Goal: Browse casually: Explore the website without a specific task or goal

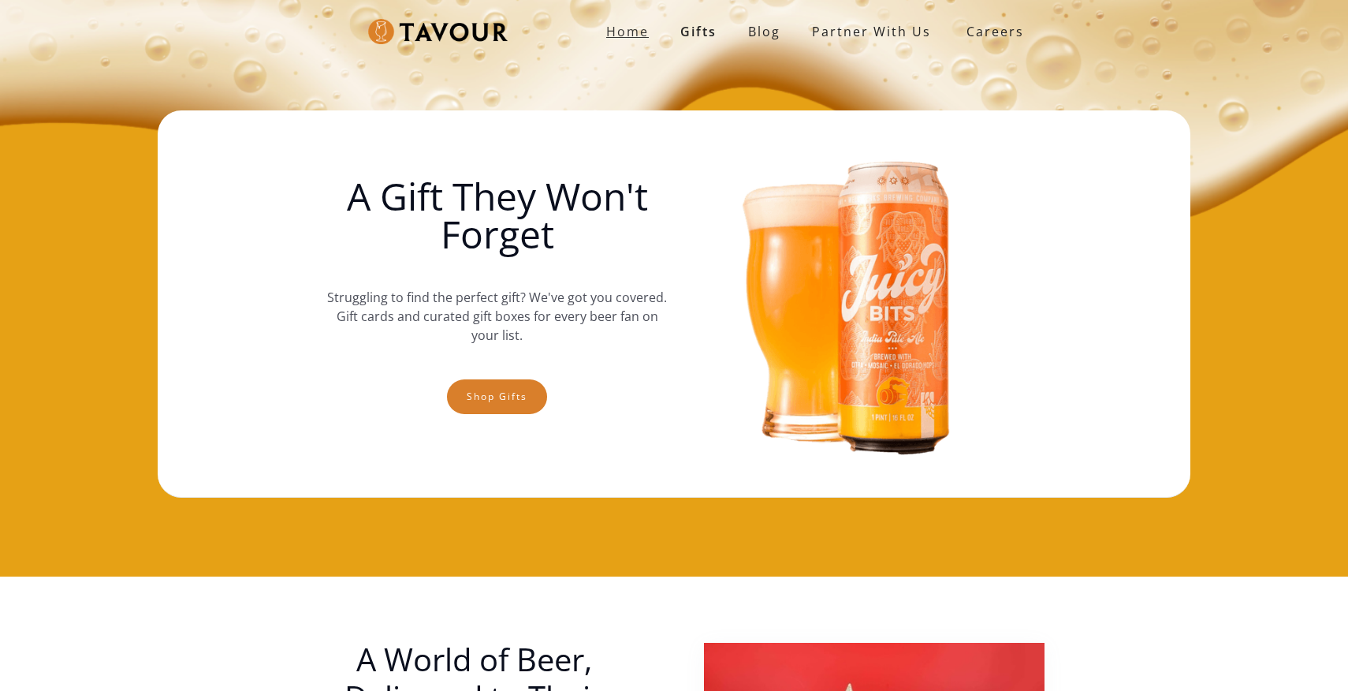
click at [636, 28] on strong "Home" at bounding box center [627, 31] width 43 height 17
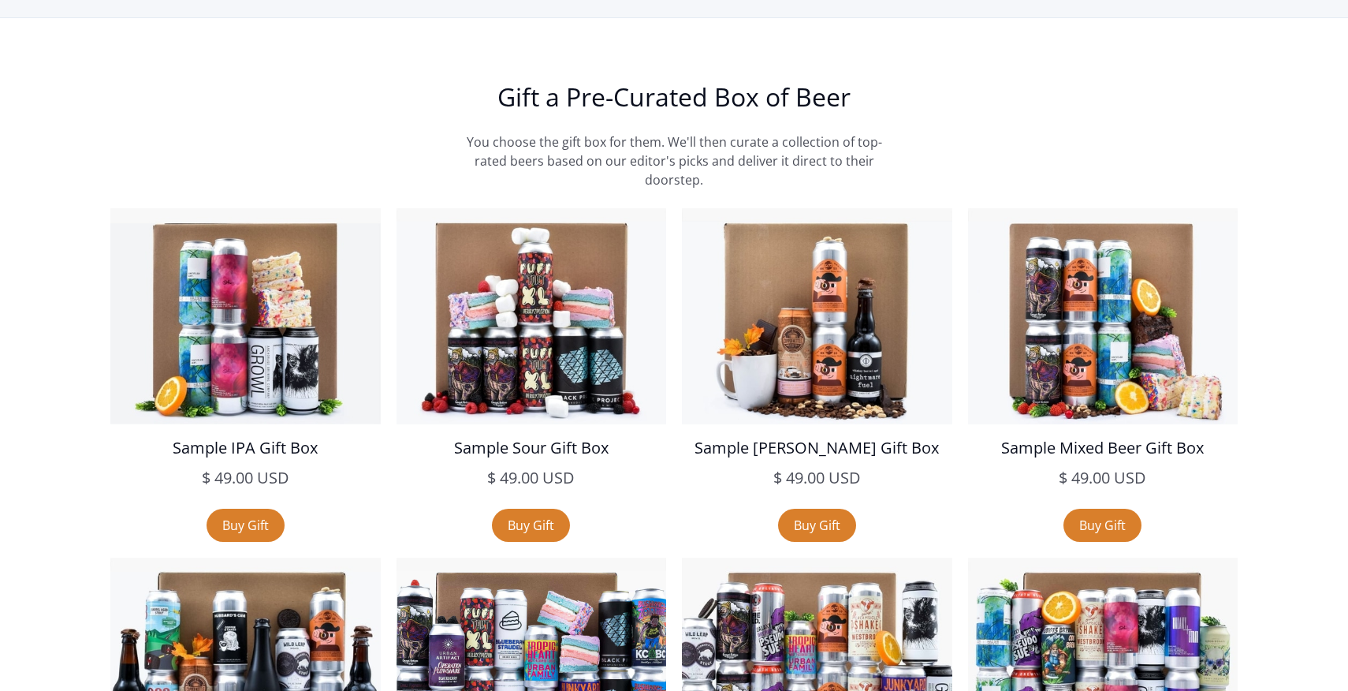
scroll to position [2235, 0]
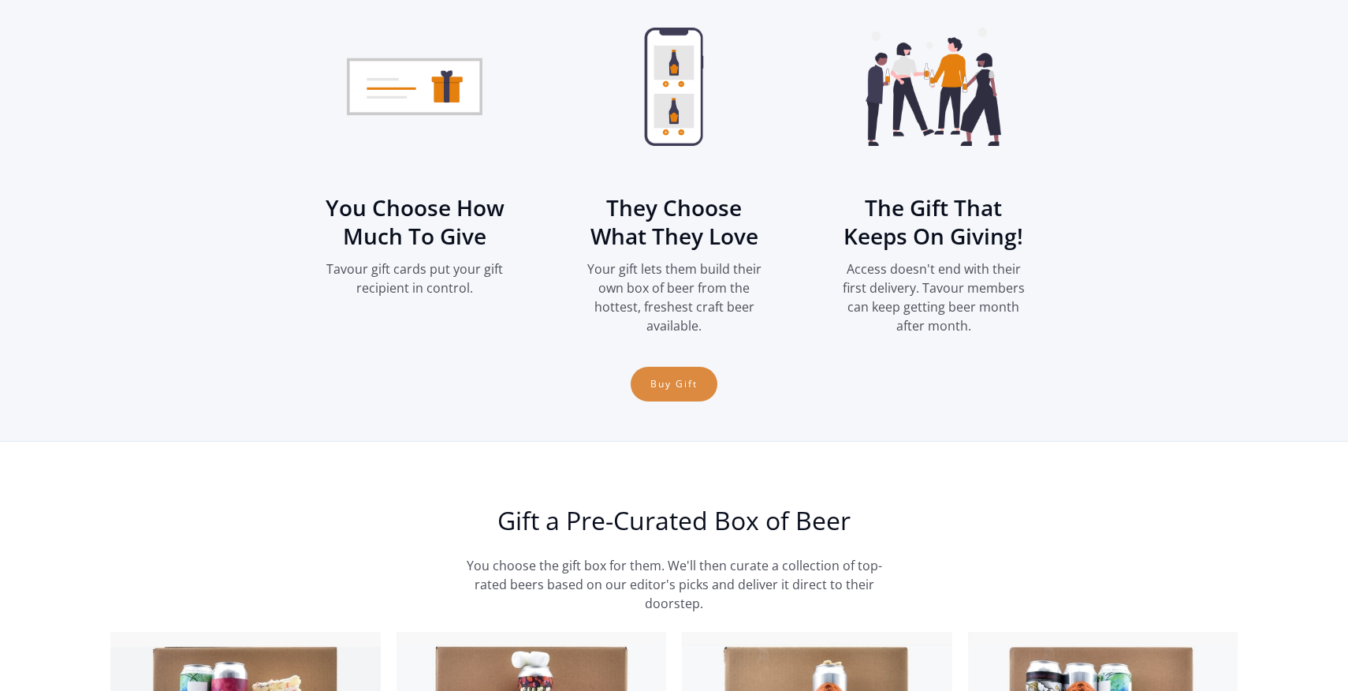
click at [682, 384] on link "Buy Gift" at bounding box center [674, 384] width 87 height 35
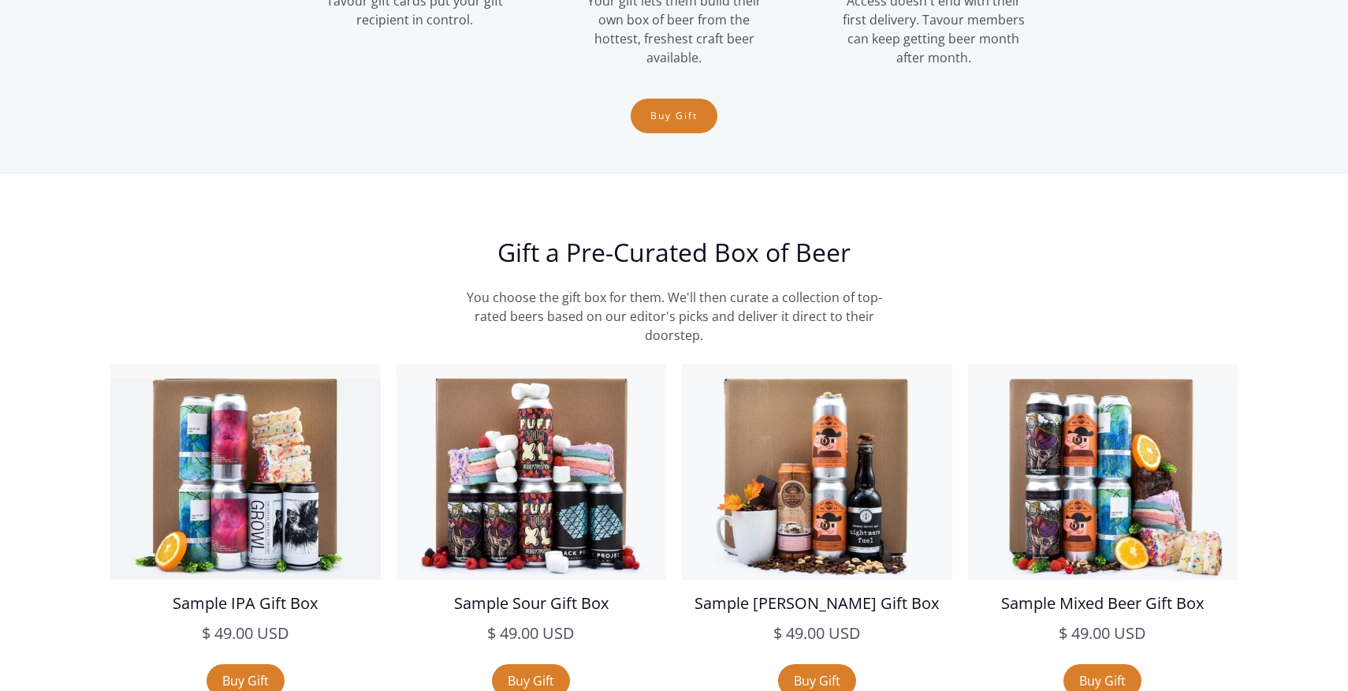
scroll to position [2556, 0]
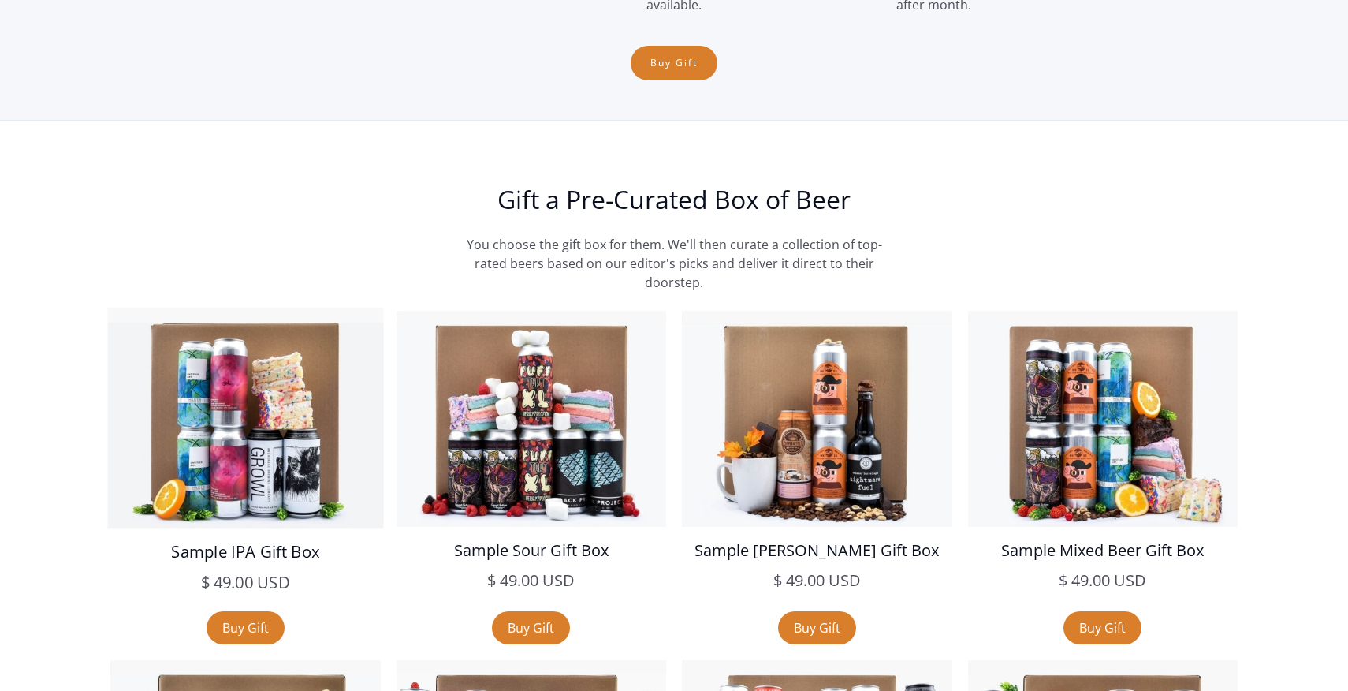
click at [289, 483] on img at bounding box center [245, 418] width 275 height 220
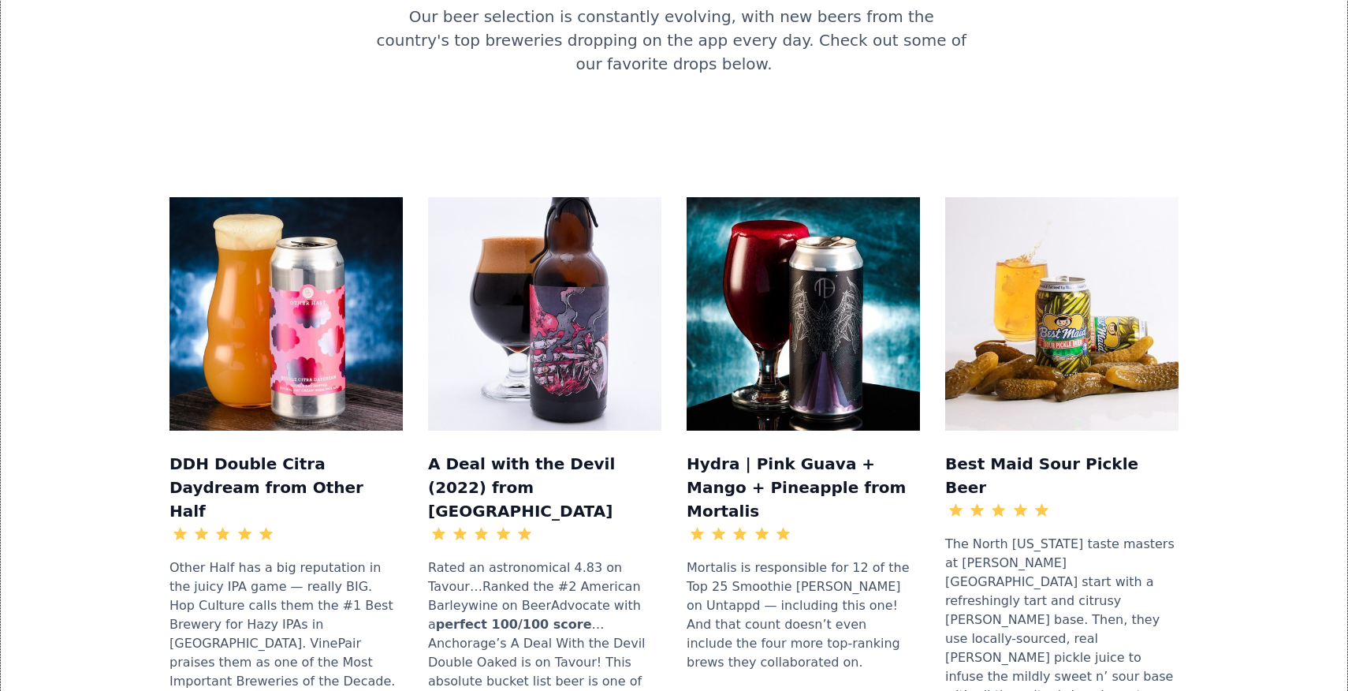
scroll to position [1550, 0]
click at [305, 198] on img at bounding box center [286, 314] width 233 height 233
click at [214, 524] on div at bounding box center [222, 534] width 21 height 21
click at [220, 551] on div "Other Half has a big reputation in the juicy IPA game — really BIG. Hop Culture…" at bounding box center [286, 682] width 233 height 262
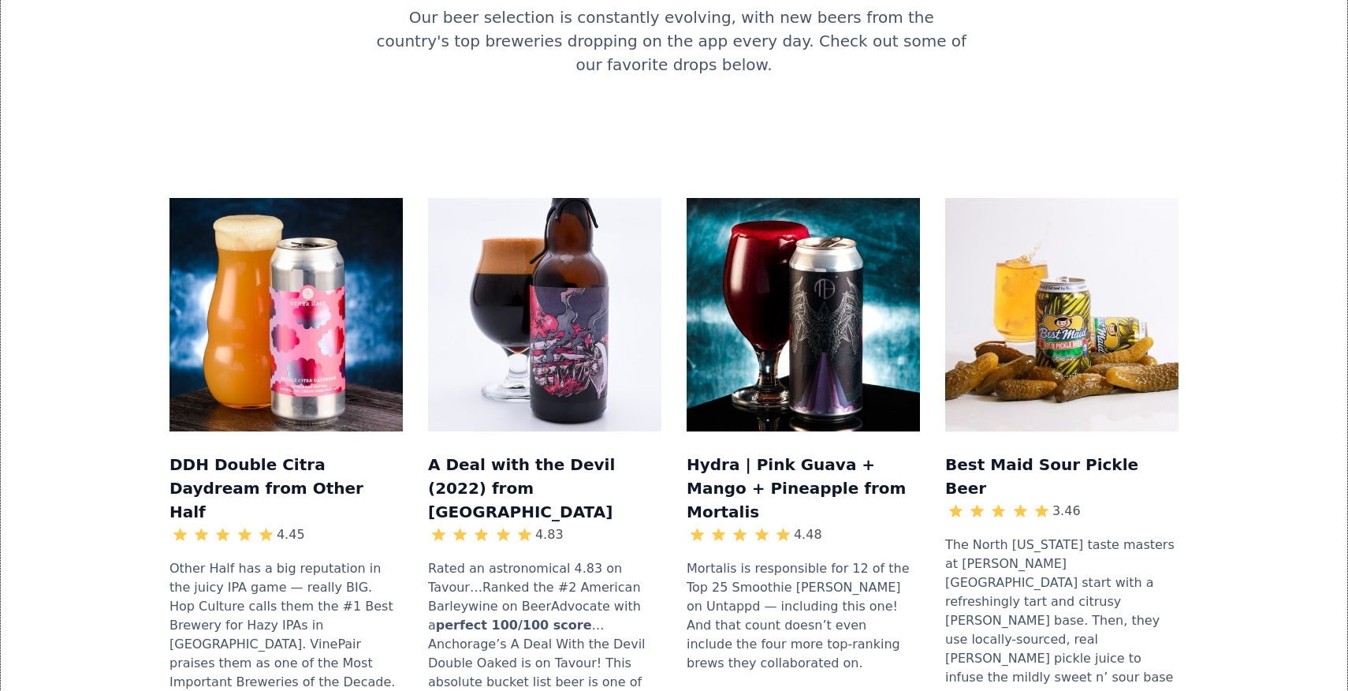
click at [271, 218] on img at bounding box center [286, 314] width 233 height 233
click at [461, 198] on img at bounding box center [544, 314] width 233 height 233
click at [727, 198] on img at bounding box center [803, 314] width 233 height 233
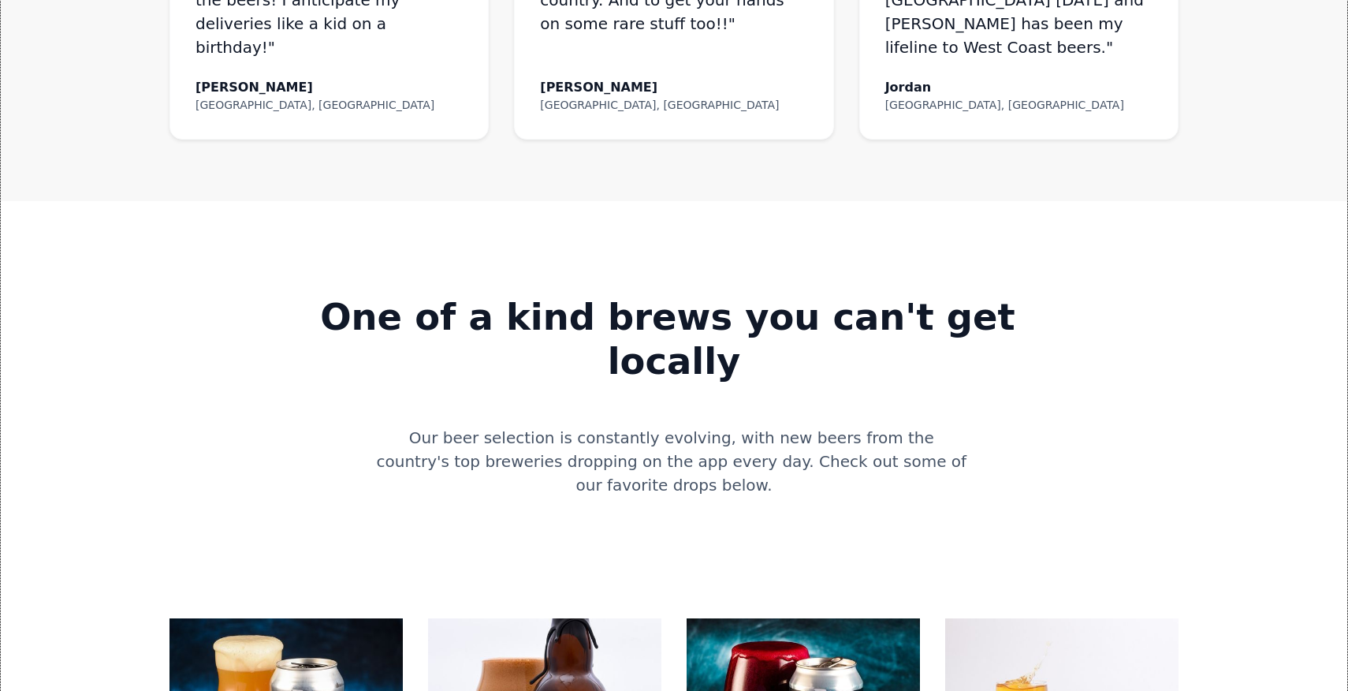
scroll to position [699, 0]
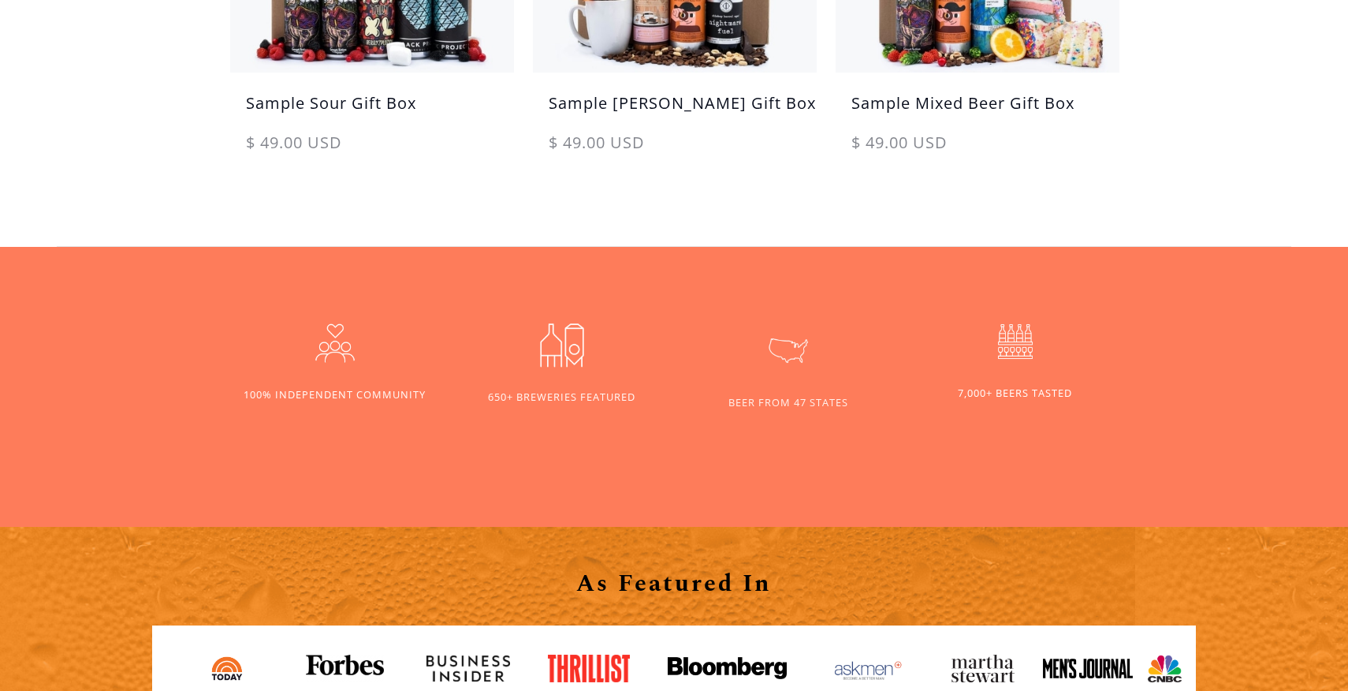
scroll to position [1095, 0]
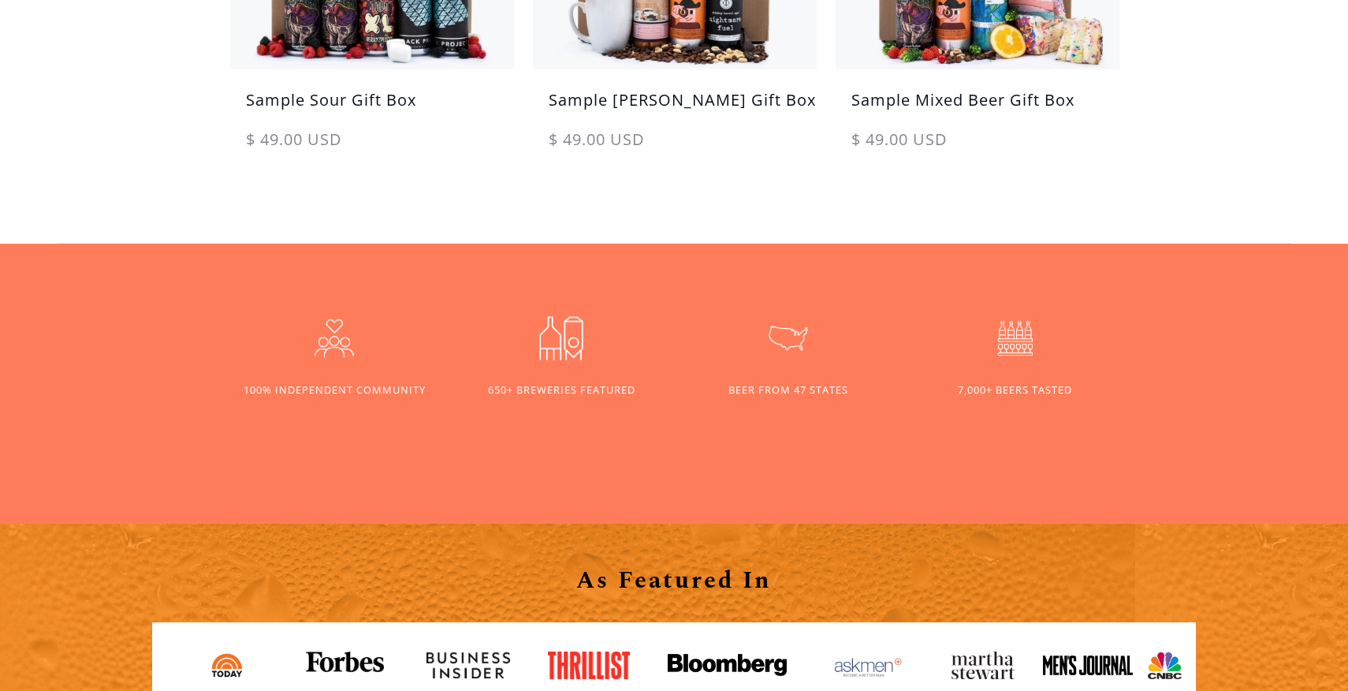
click at [554, 367] on img at bounding box center [561, 338] width 63 height 63
click at [539, 395] on div "650+ BREWERIES FEATURED" at bounding box center [561, 389] width 147 height 15
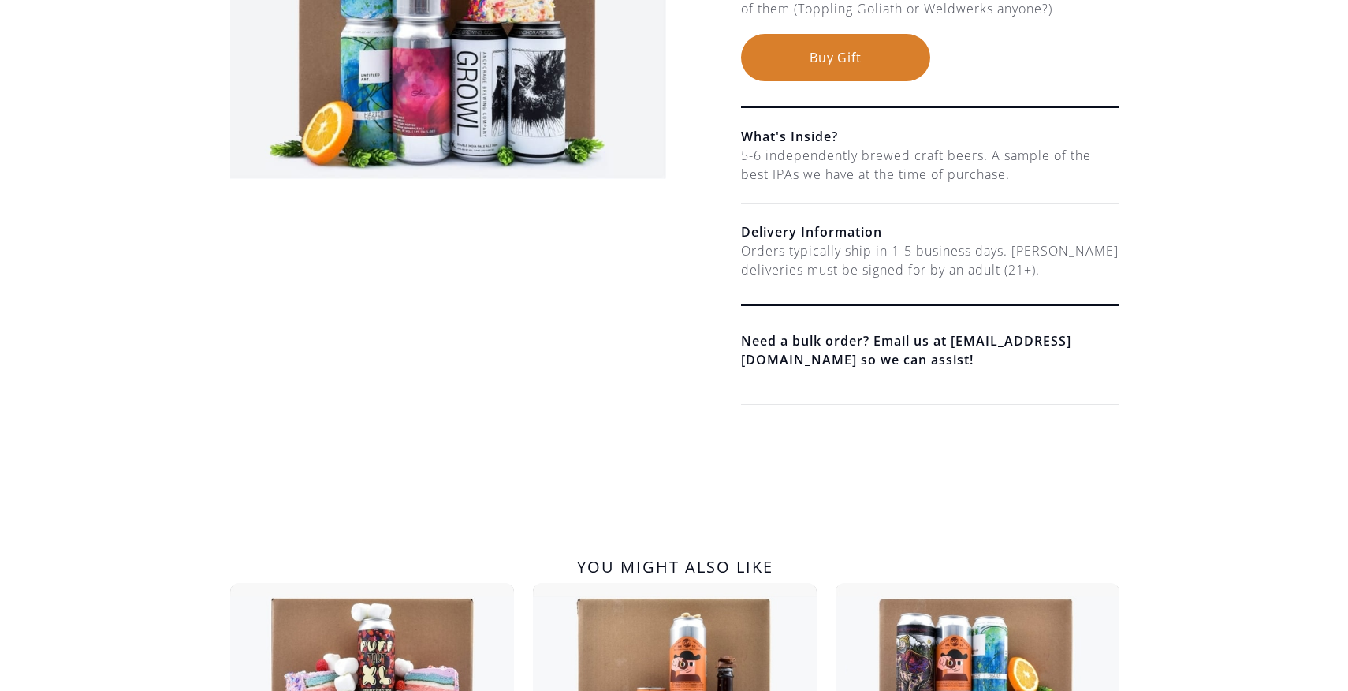
scroll to position [0, 0]
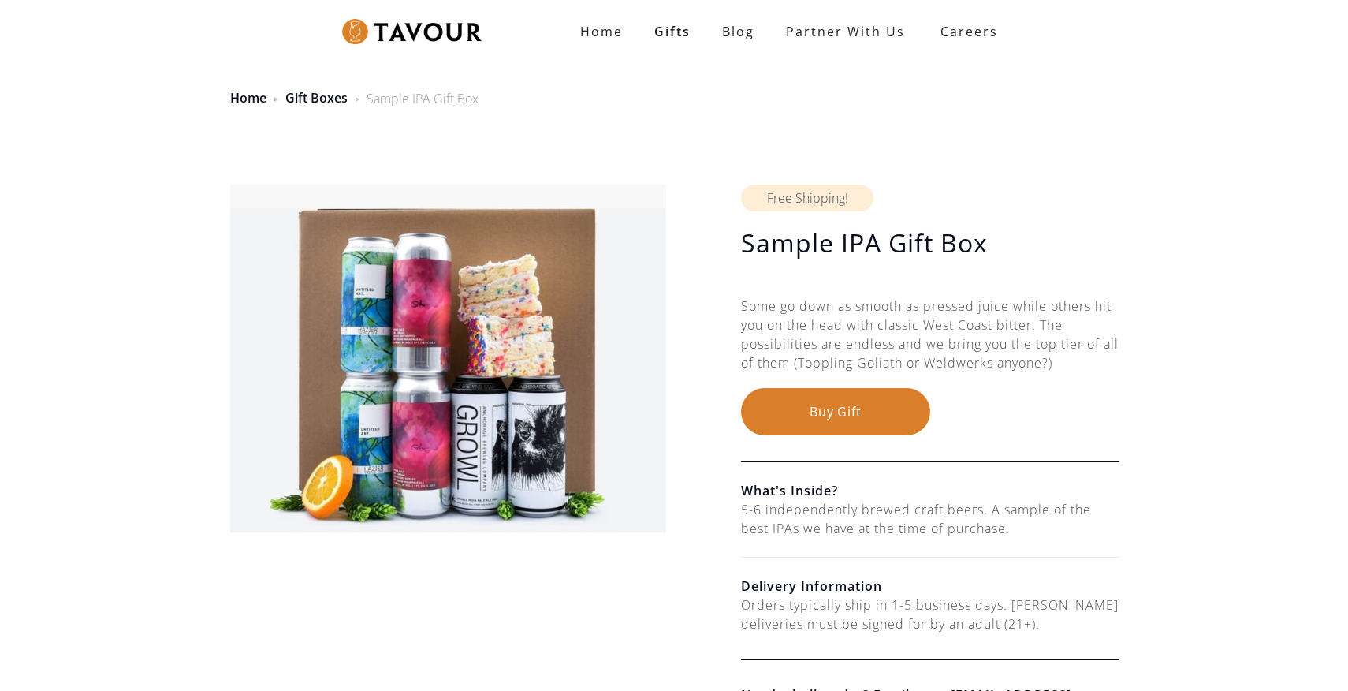
click at [413, 101] on div "Sample IPA Gift Box" at bounding box center [423, 98] width 112 height 19
click at [245, 97] on link "Home" at bounding box center [248, 97] width 36 height 17
click at [604, 28] on strong "Home" at bounding box center [601, 31] width 43 height 17
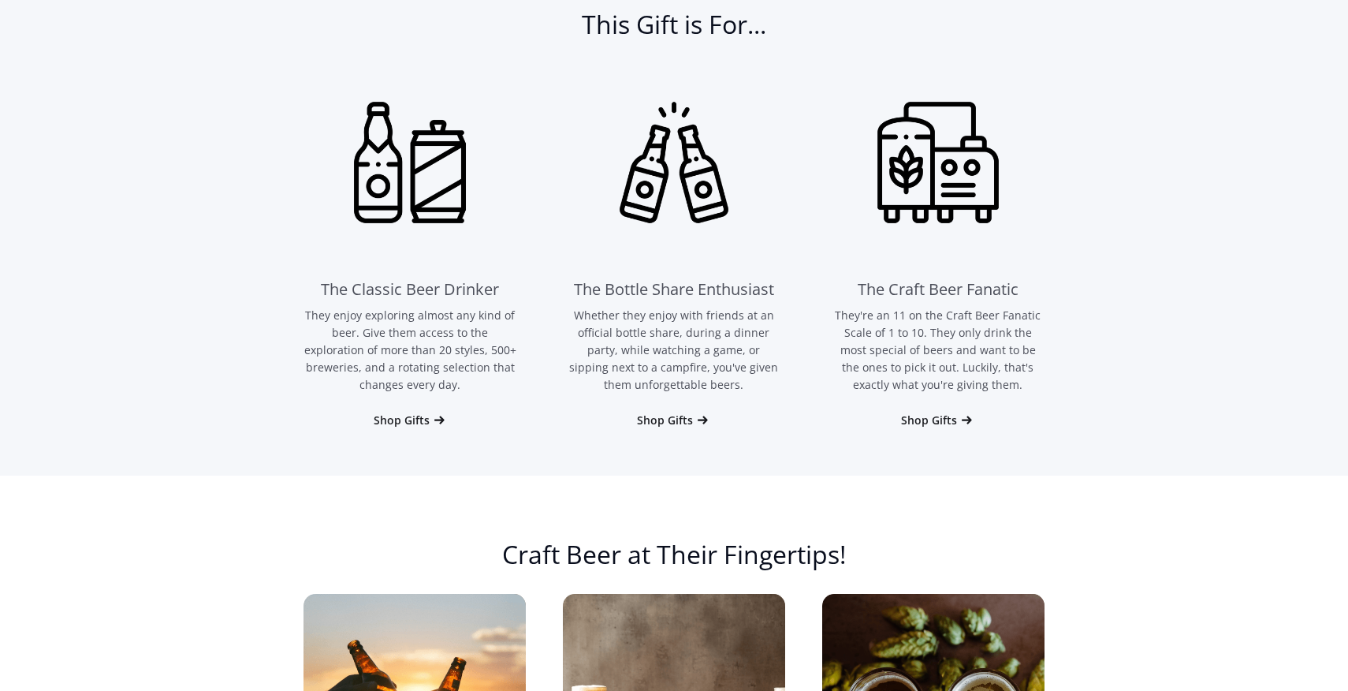
scroll to position [1185, 0]
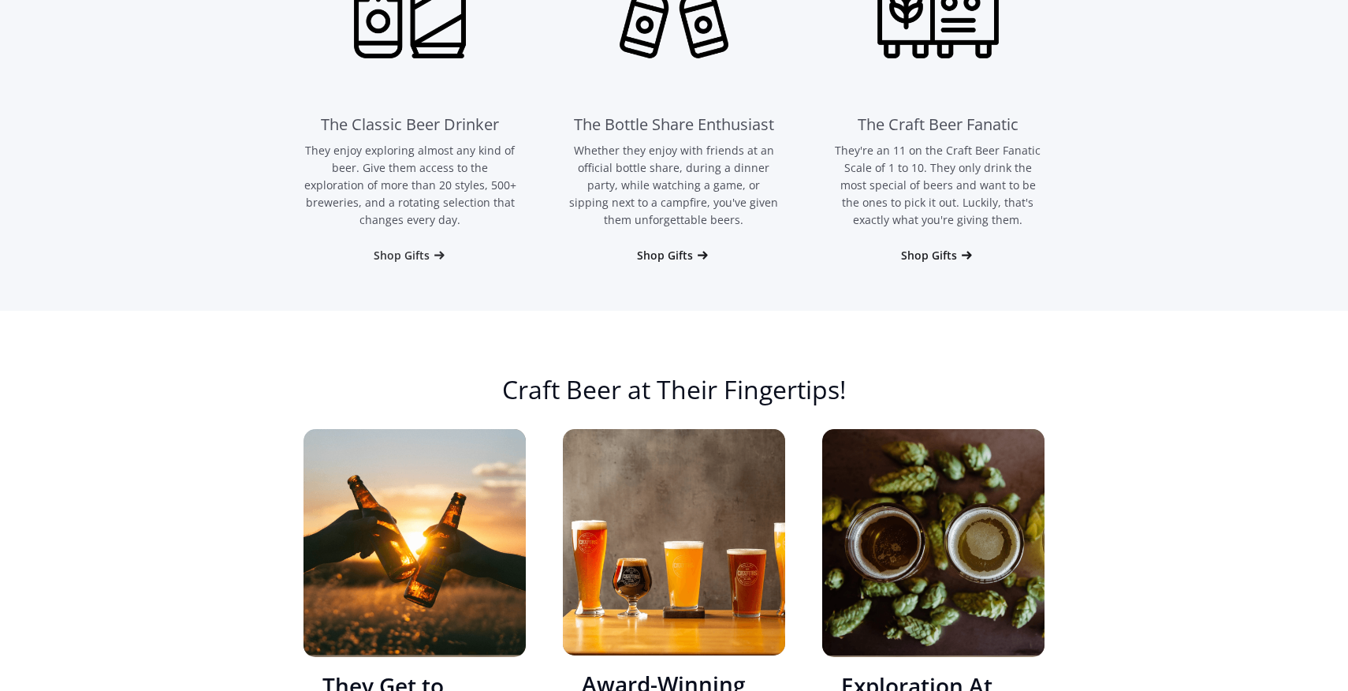
click at [395, 258] on div "Shop Gifts" at bounding box center [402, 256] width 56 height 16
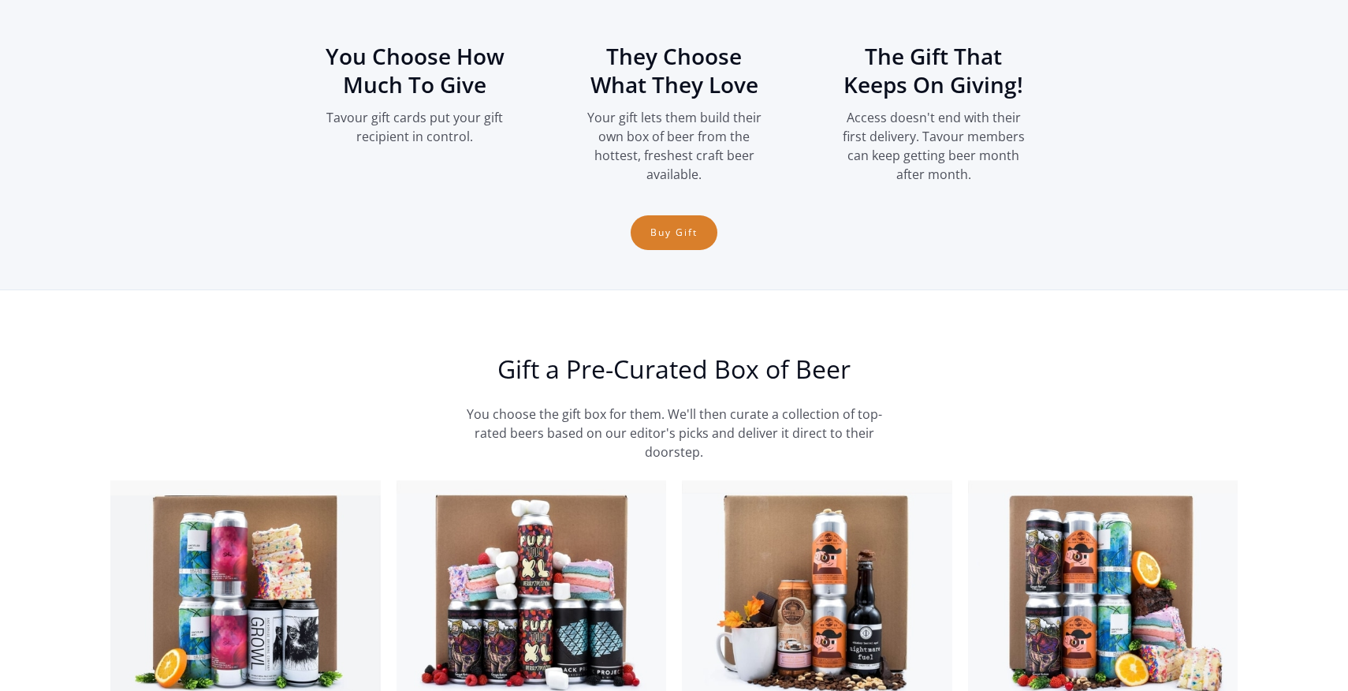
scroll to position [2240, 0]
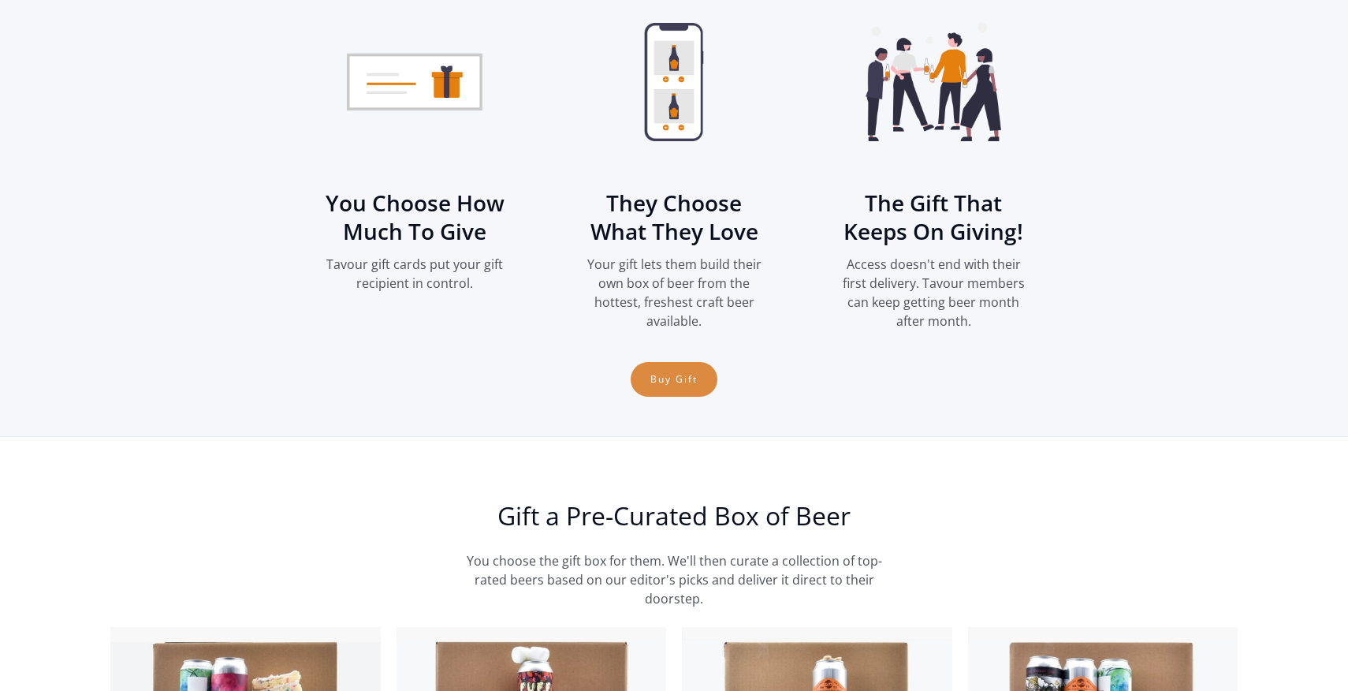
click at [678, 380] on link "Buy Gift" at bounding box center [674, 379] width 87 height 35
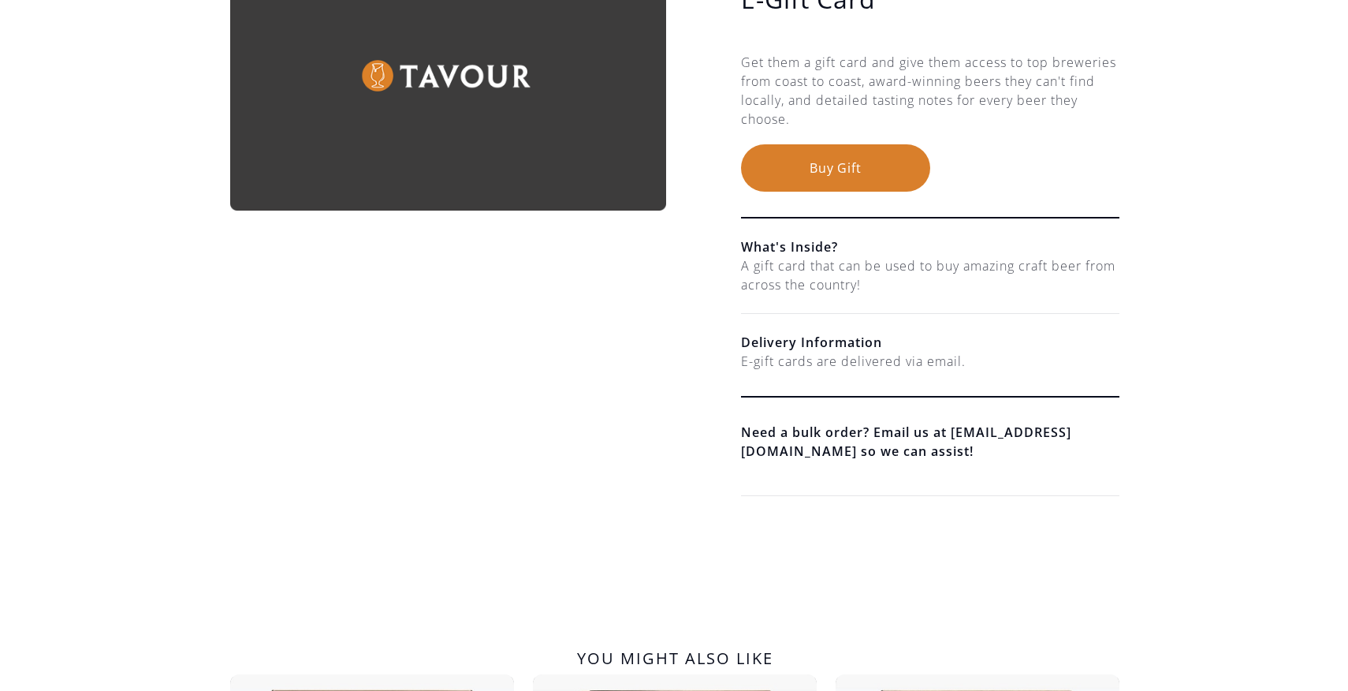
scroll to position [246, 0]
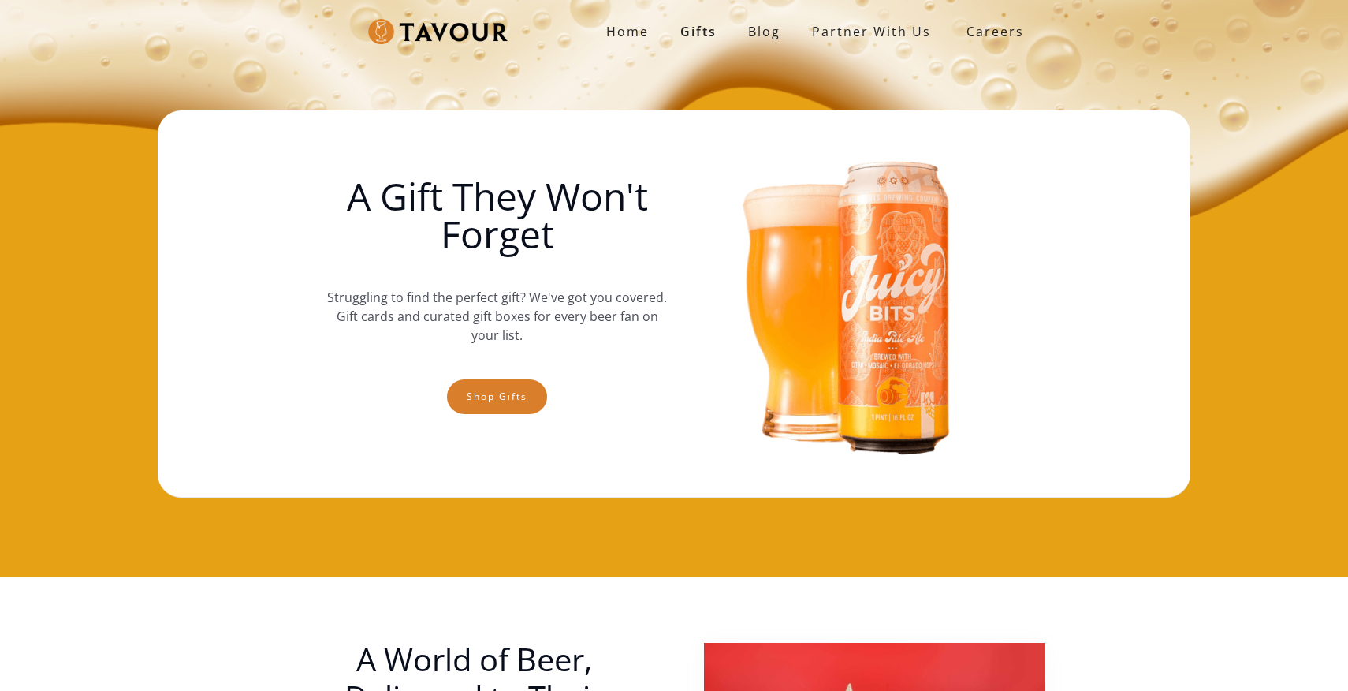
click at [503, 24] on img at bounding box center [438, 32] width 140 height 26
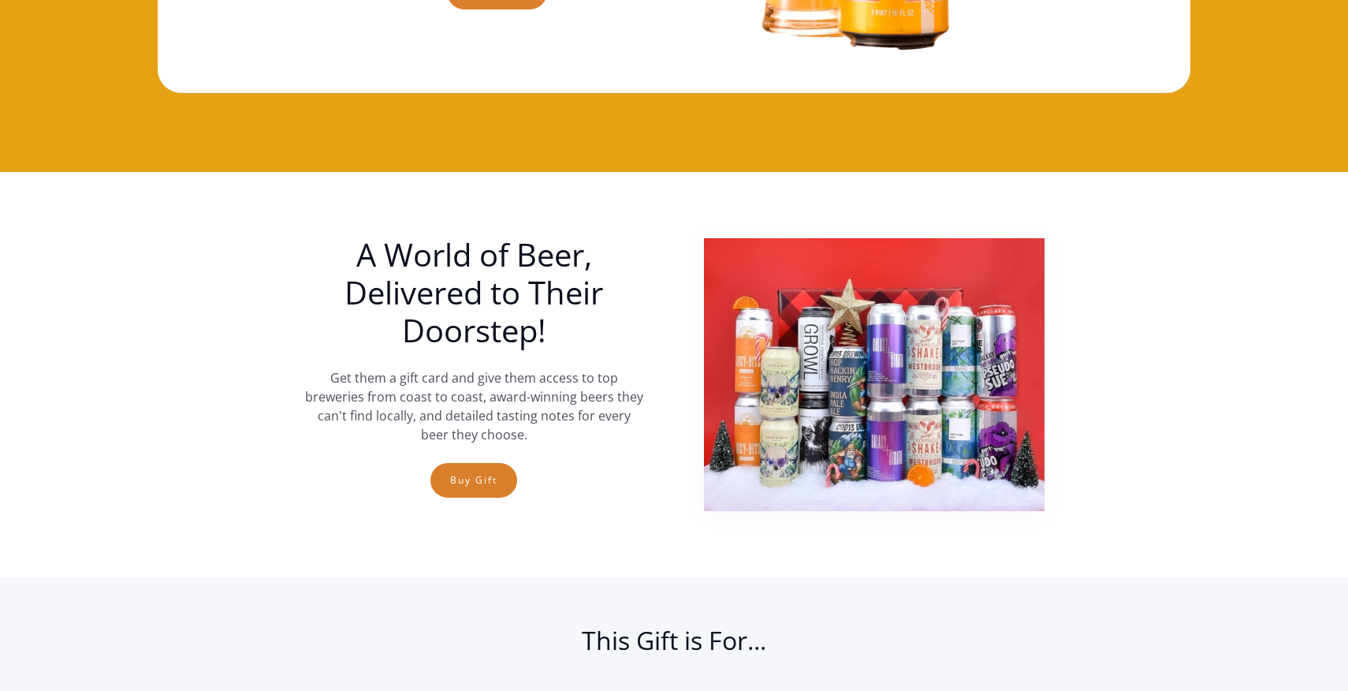
scroll to position [442, 0]
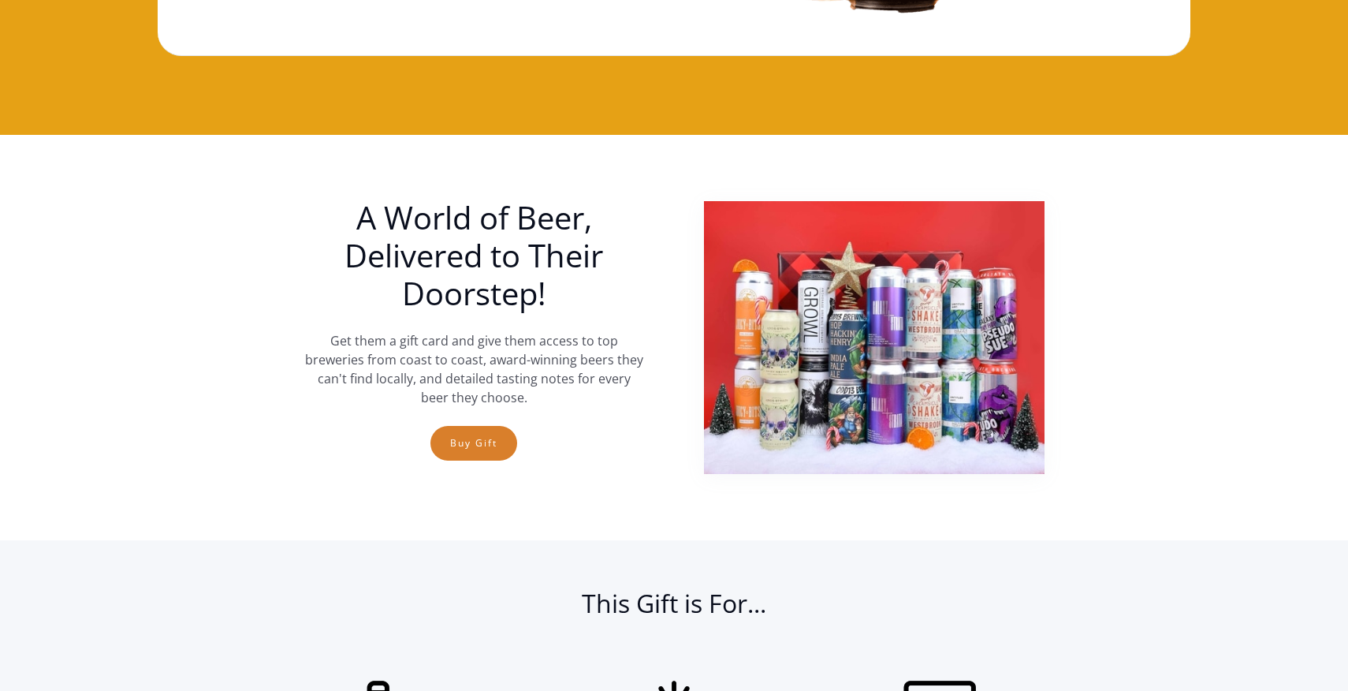
click at [758, 323] on img at bounding box center [874, 337] width 341 height 273
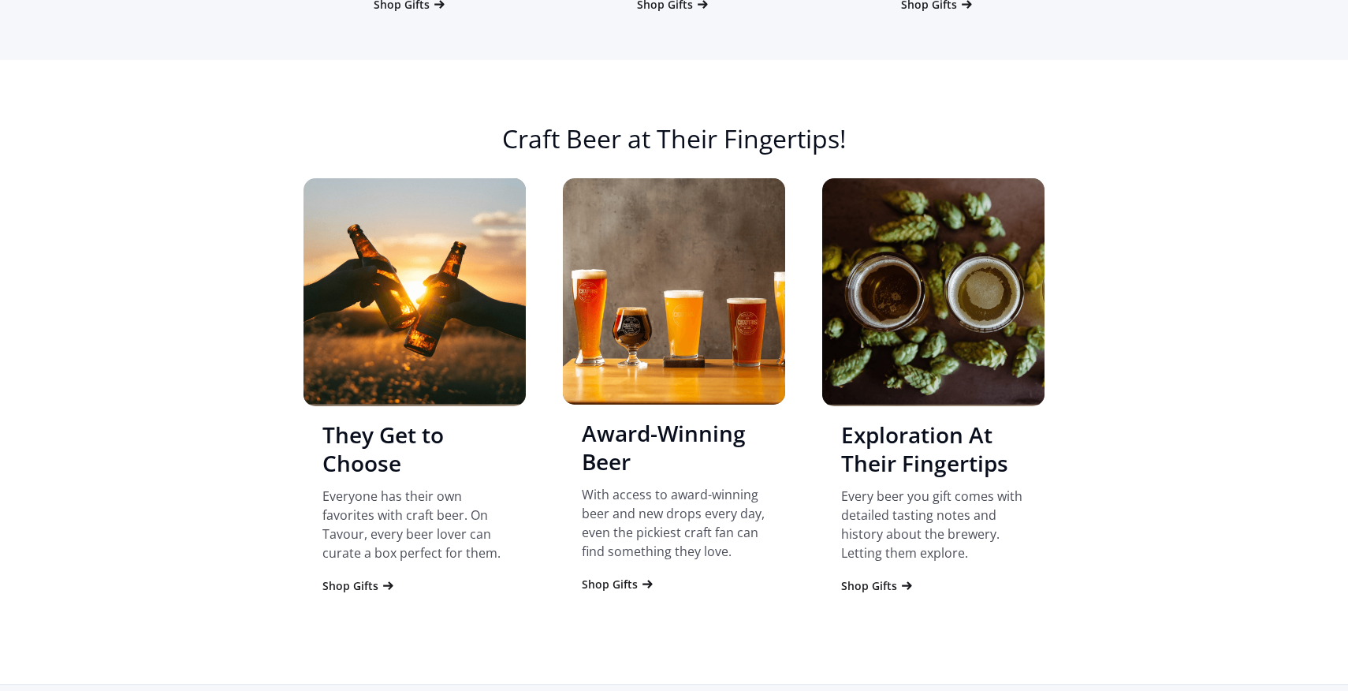
scroll to position [1438, 0]
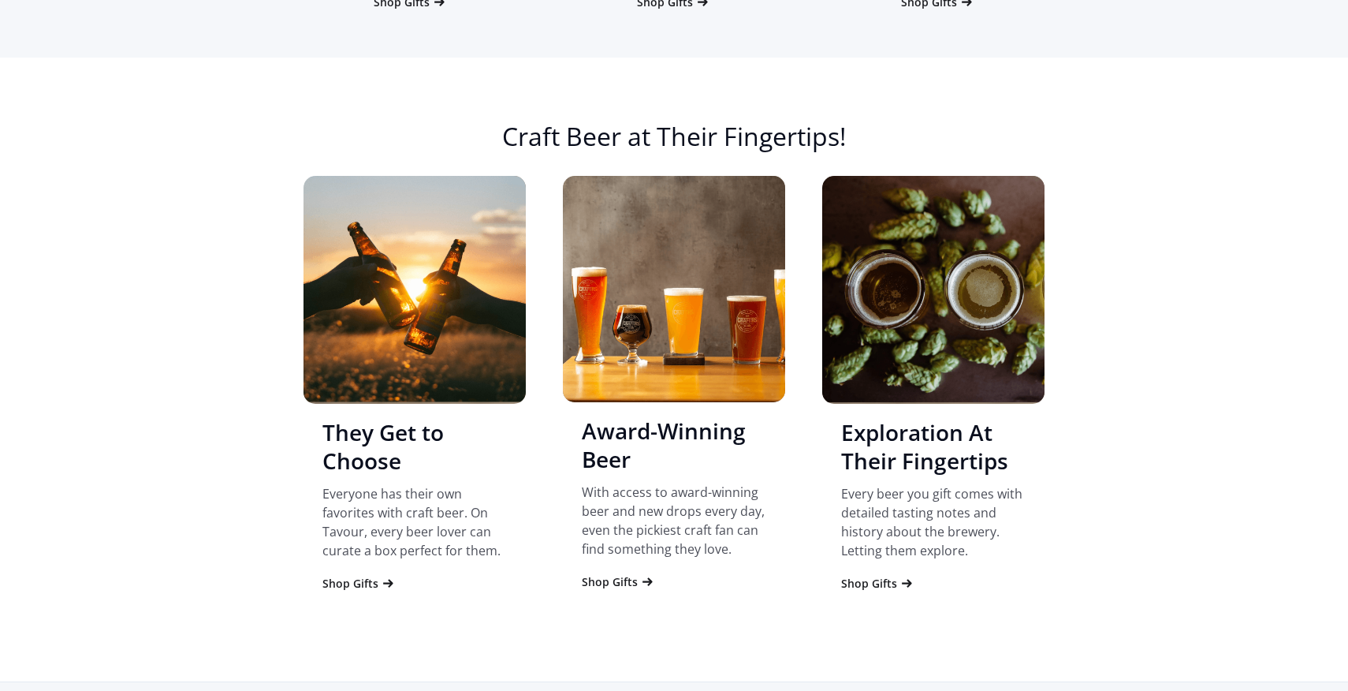
click at [665, 305] on img "2 of 4" at bounding box center [674, 289] width 222 height 226
click at [603, 583] on div "Shop Gifts" at bounding box center [610, 582] width 56 height 16
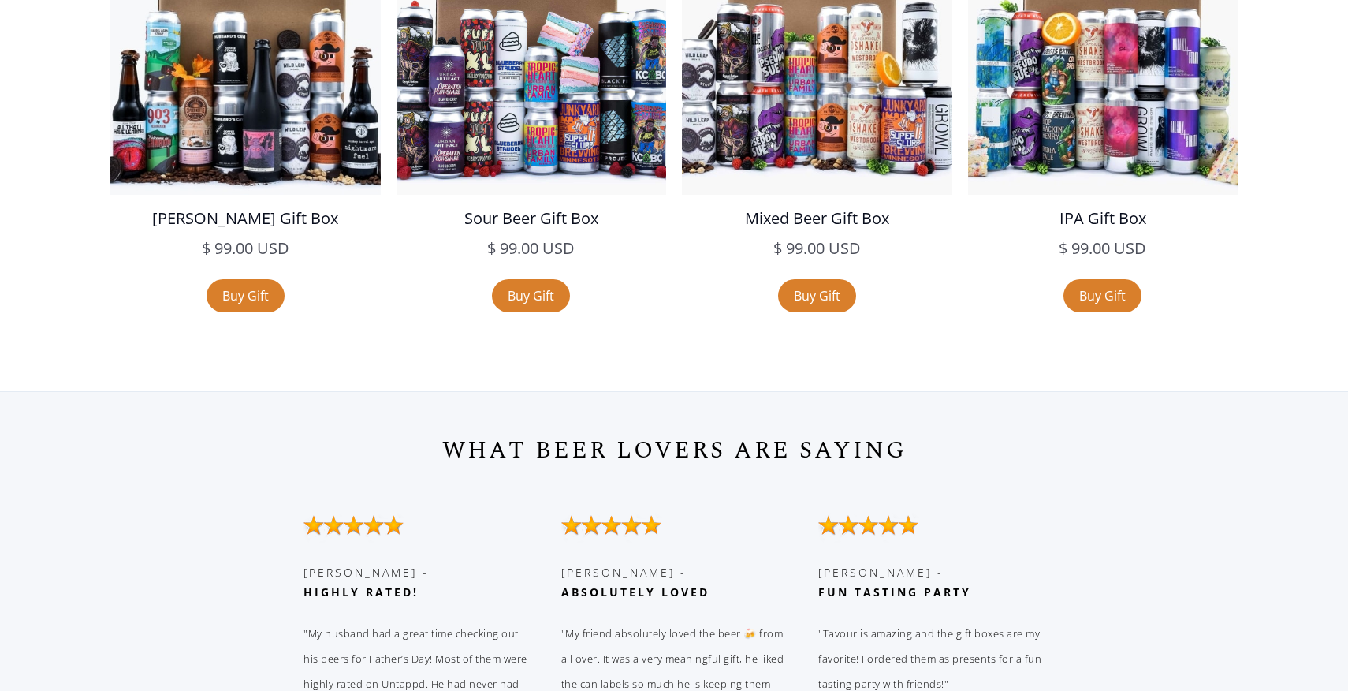
scroll to position [3367, 0]
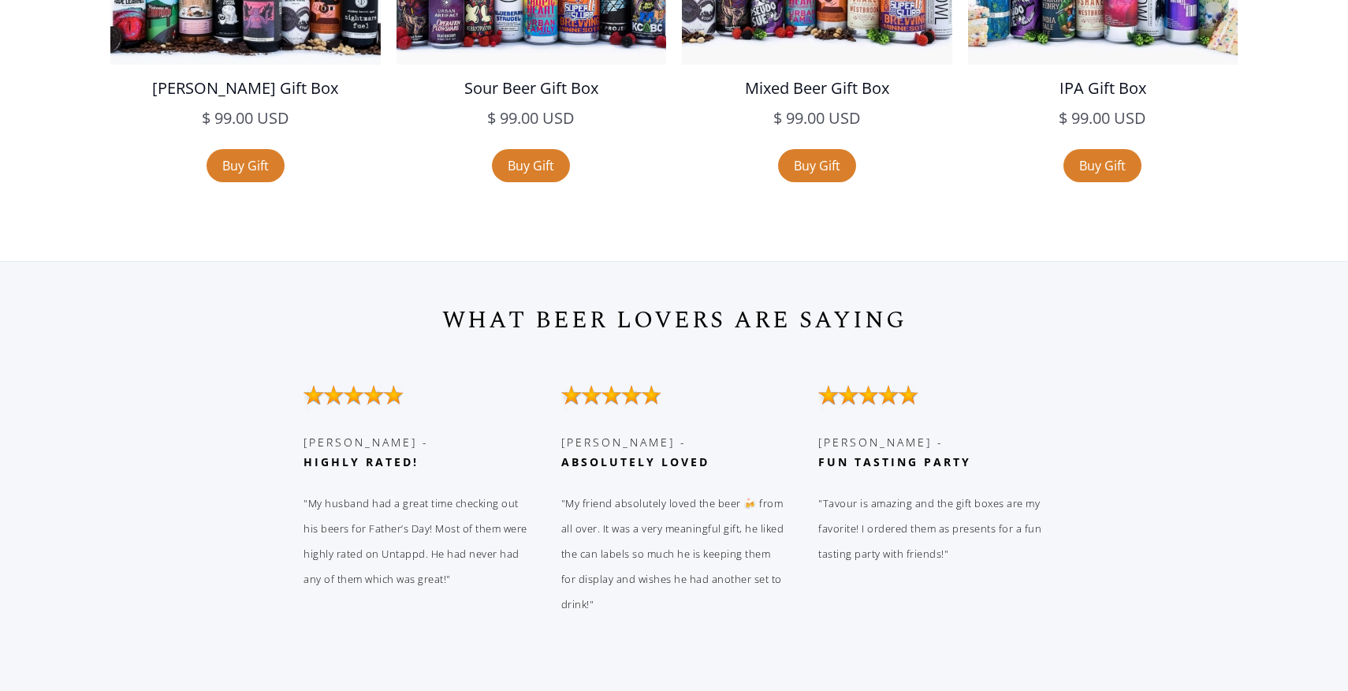
scroll to position [1438, 0]
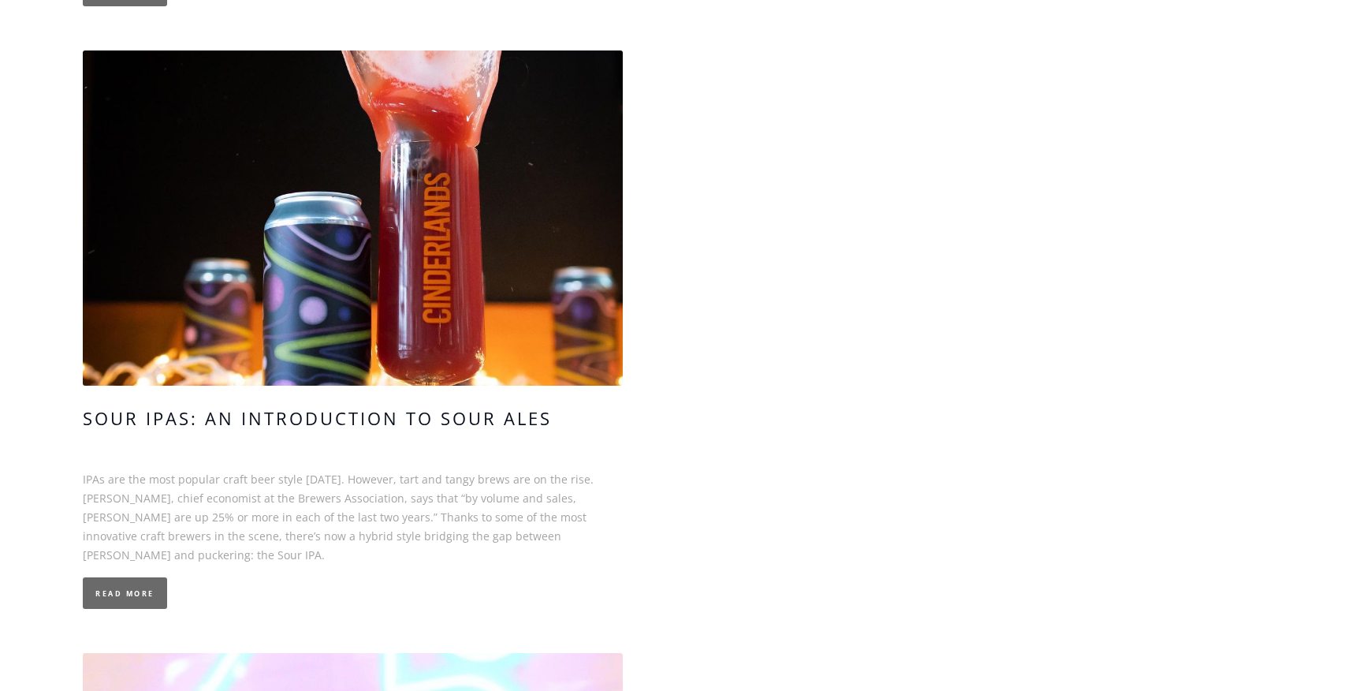
scroll to position [5619, 0]
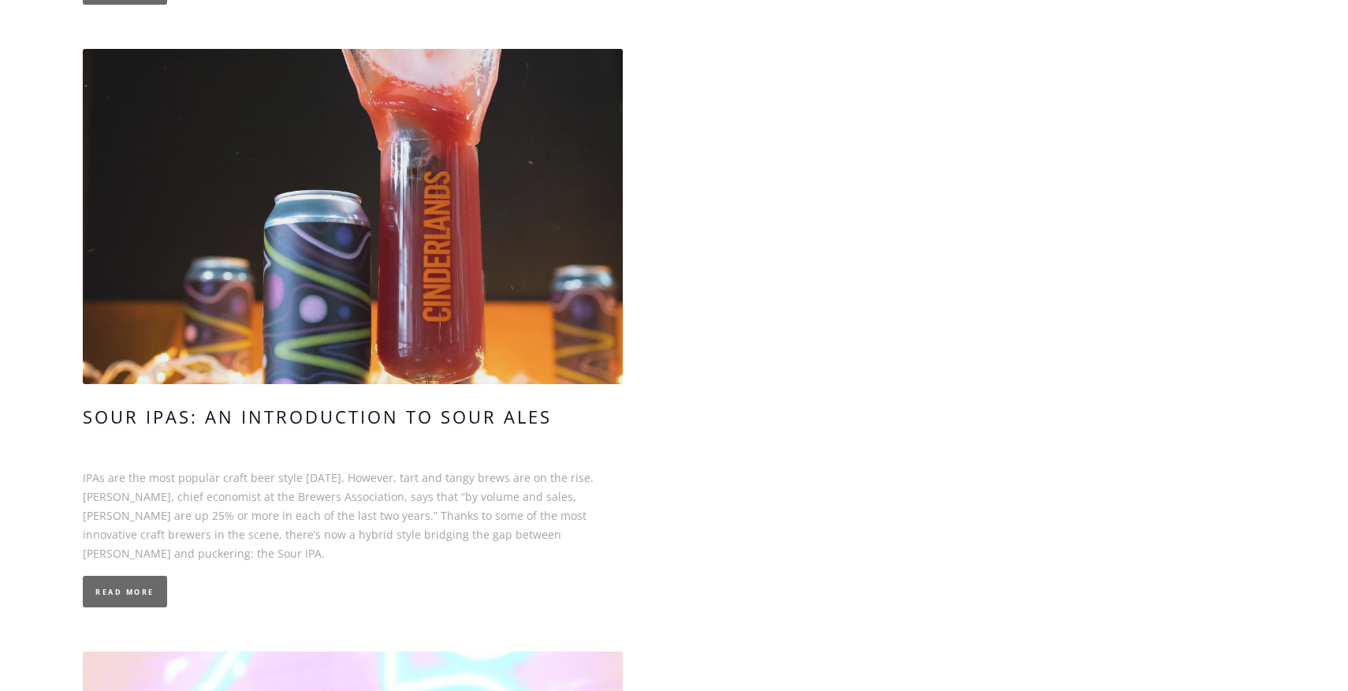
click at [546, 297] on link at bounding box center [353, 216] width 540 height 335
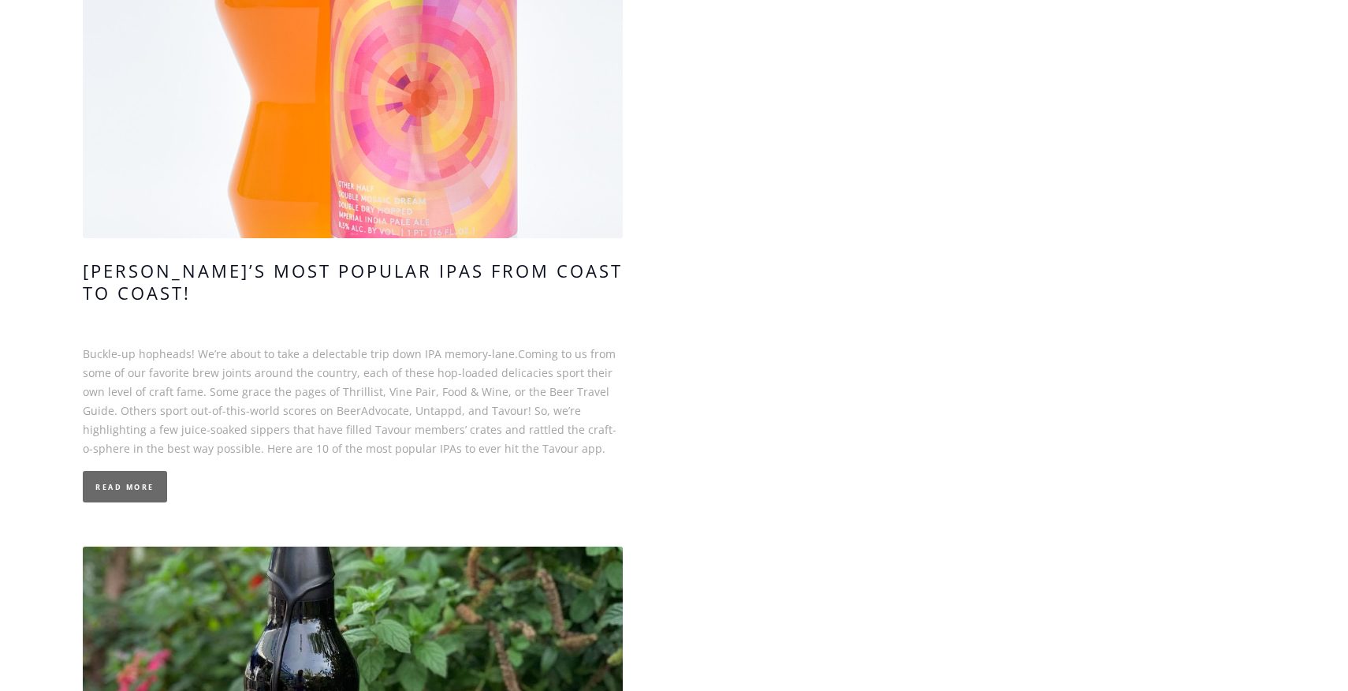
scroll to position [1348, 0]
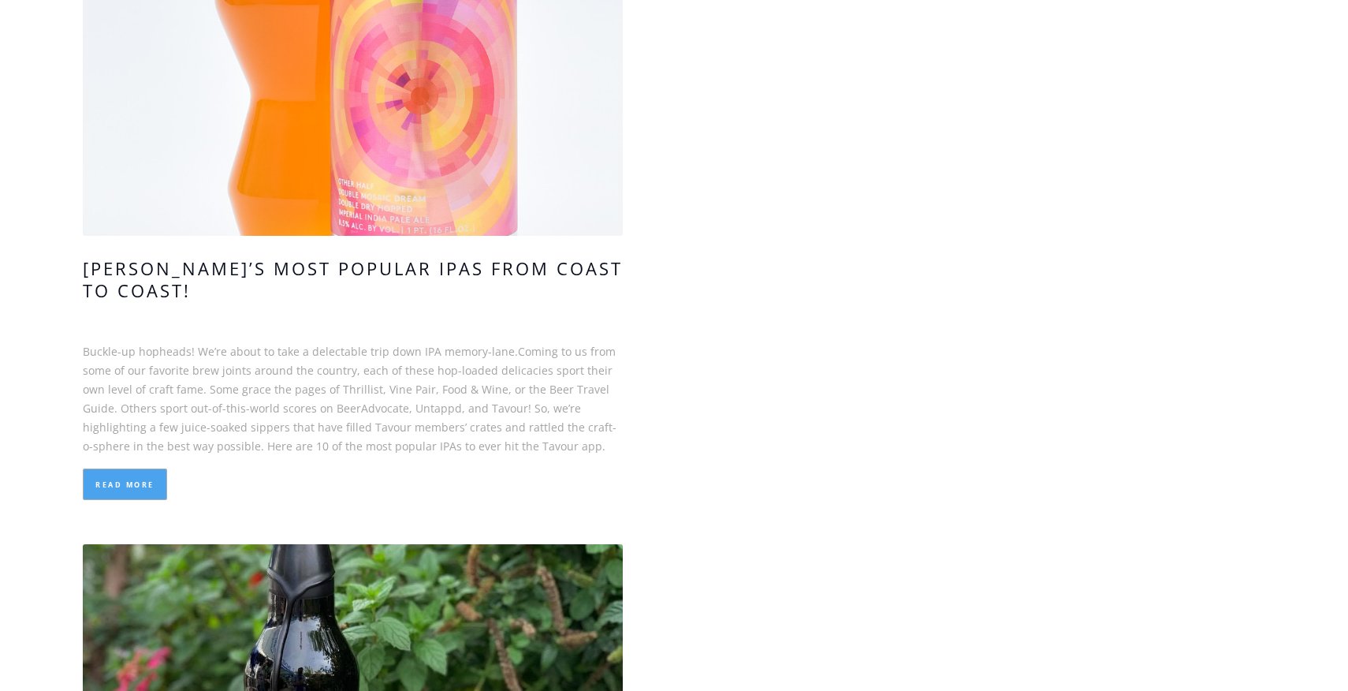
click at [106, 468] on link "Read More" at bounding box center [125, 484] width 84 height 32
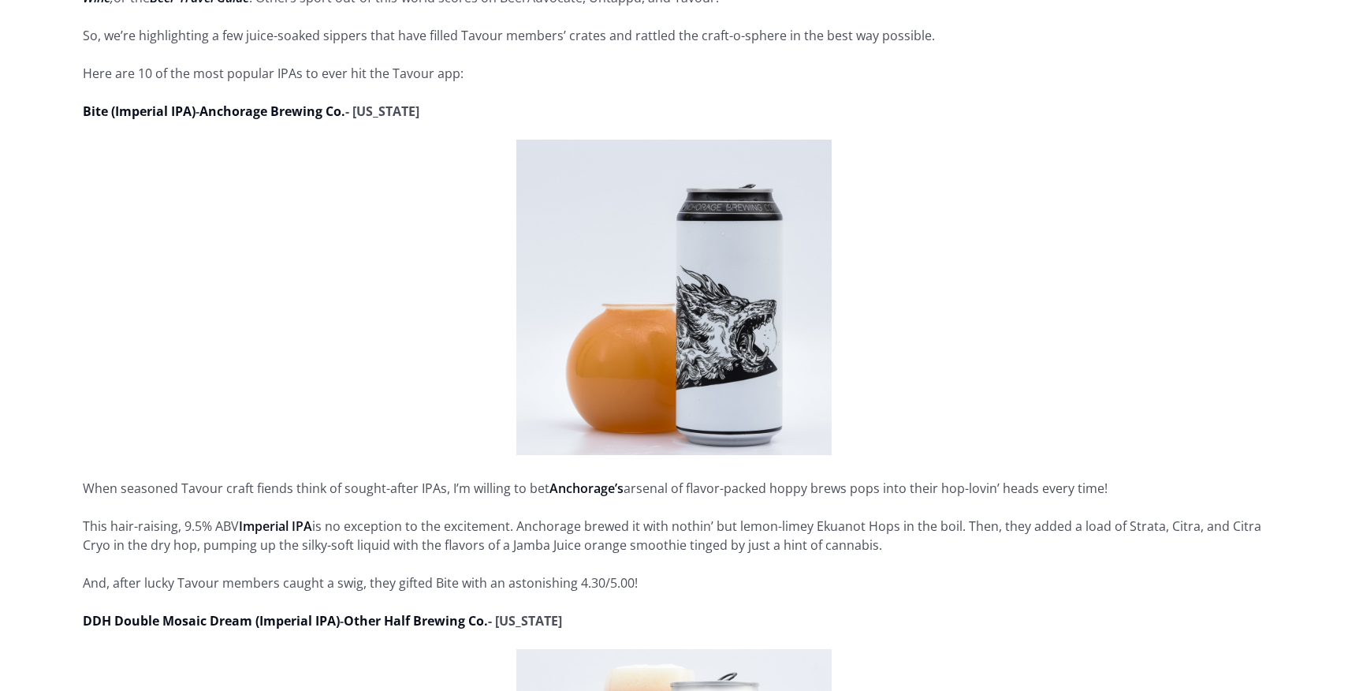
scroll to position [863, 0]
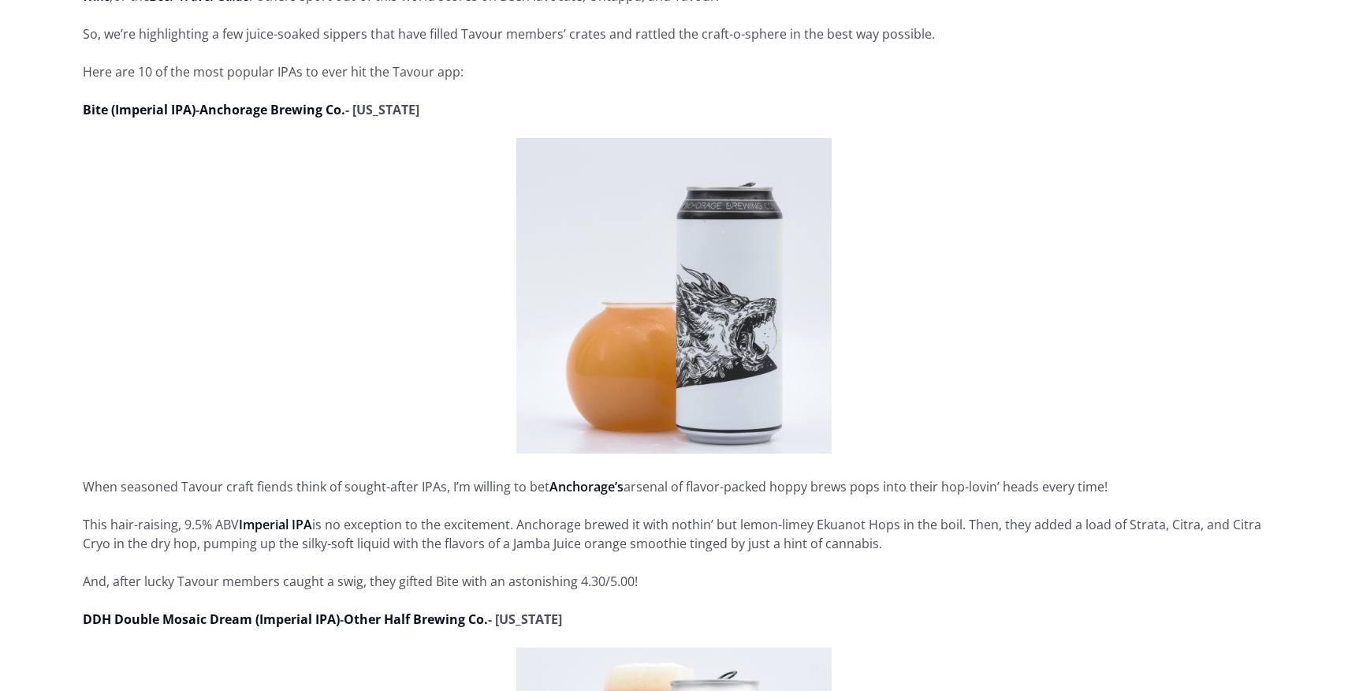
click at [623, 371] on img at bounding box center [674, 295] width 315 height 315
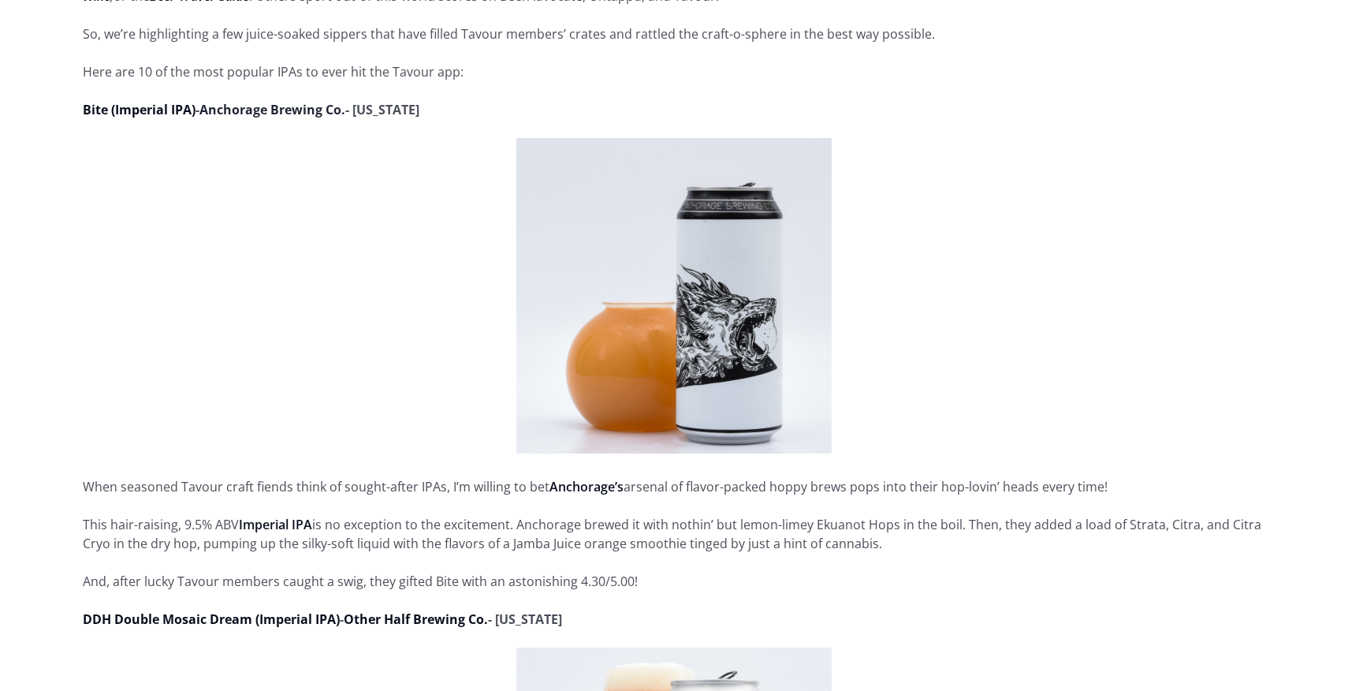
click at [222, 112] on strong "Anchorage Brewing Co." at bounding box center [273, 109] width 146 height 17
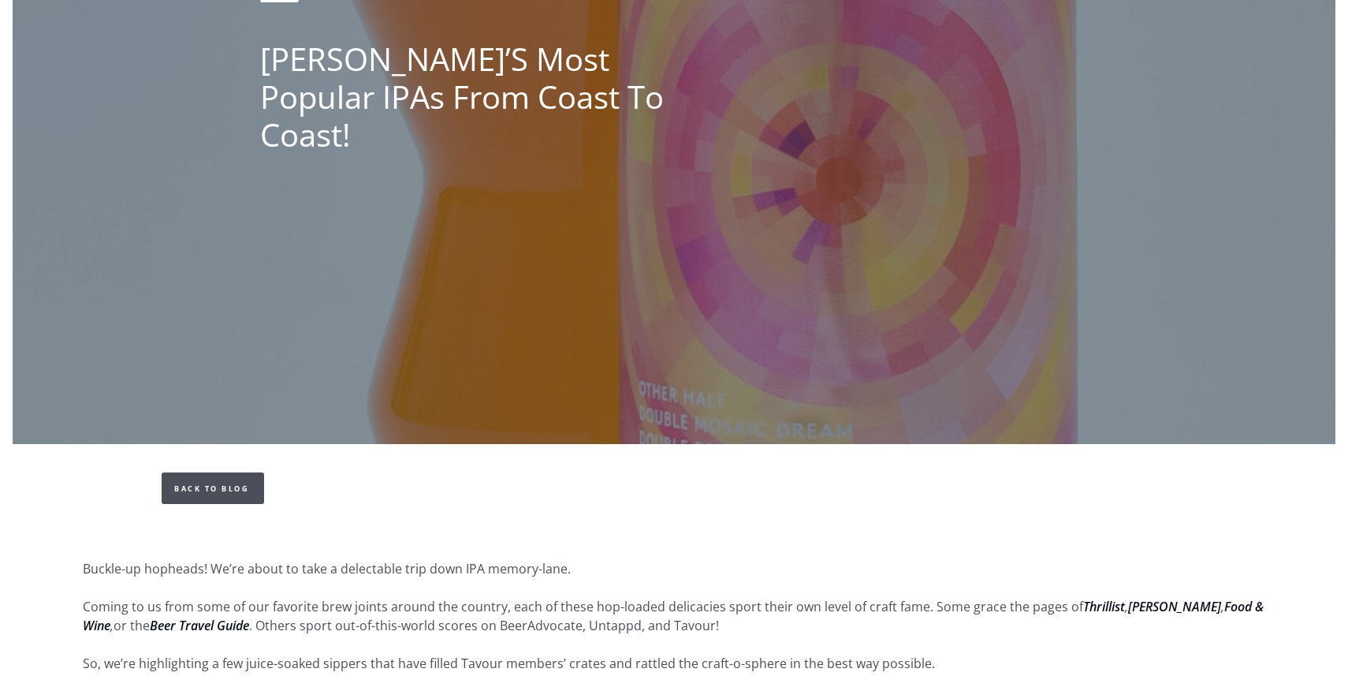
scroll to position [0, 0]
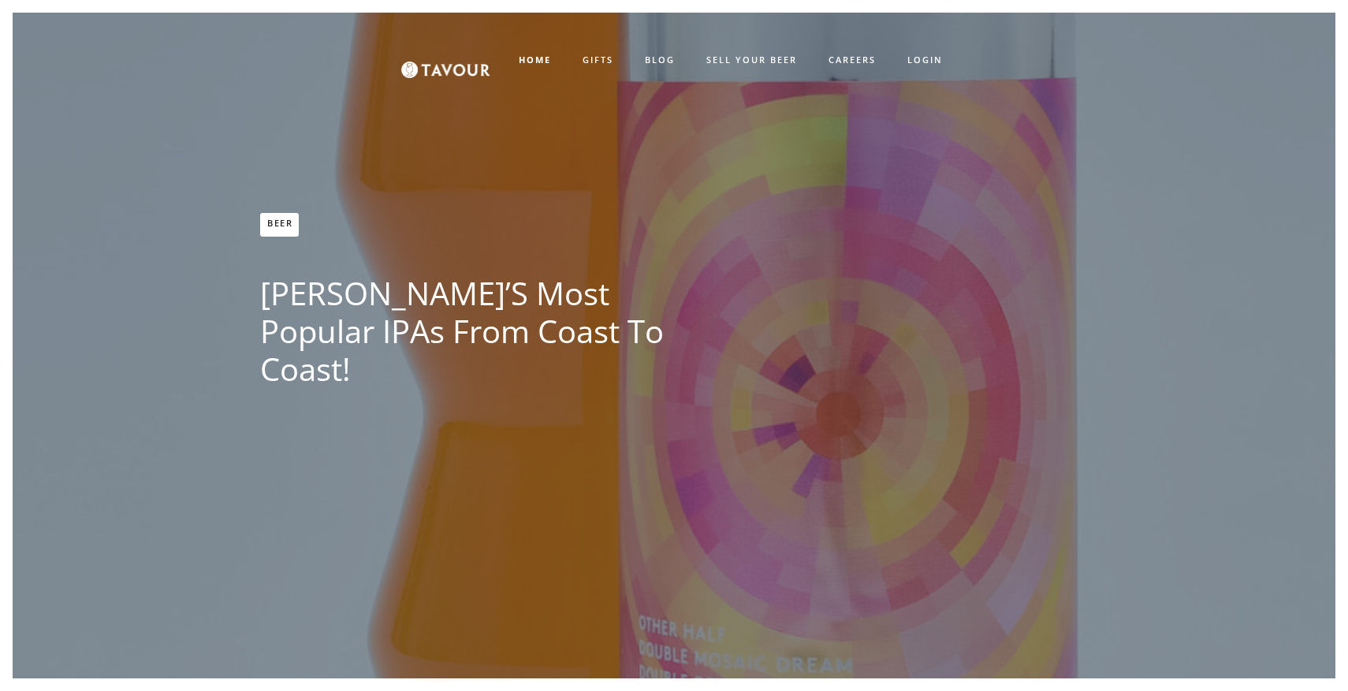
click at [400, 335] on h1 "Tavour’s Most Popular IPAs from Coast to Coast!" at bounding box center [484, 331] width 449 height 114
click at [273, 237] on link "Beer" at bounding box center [279, 225] width 39 height 24
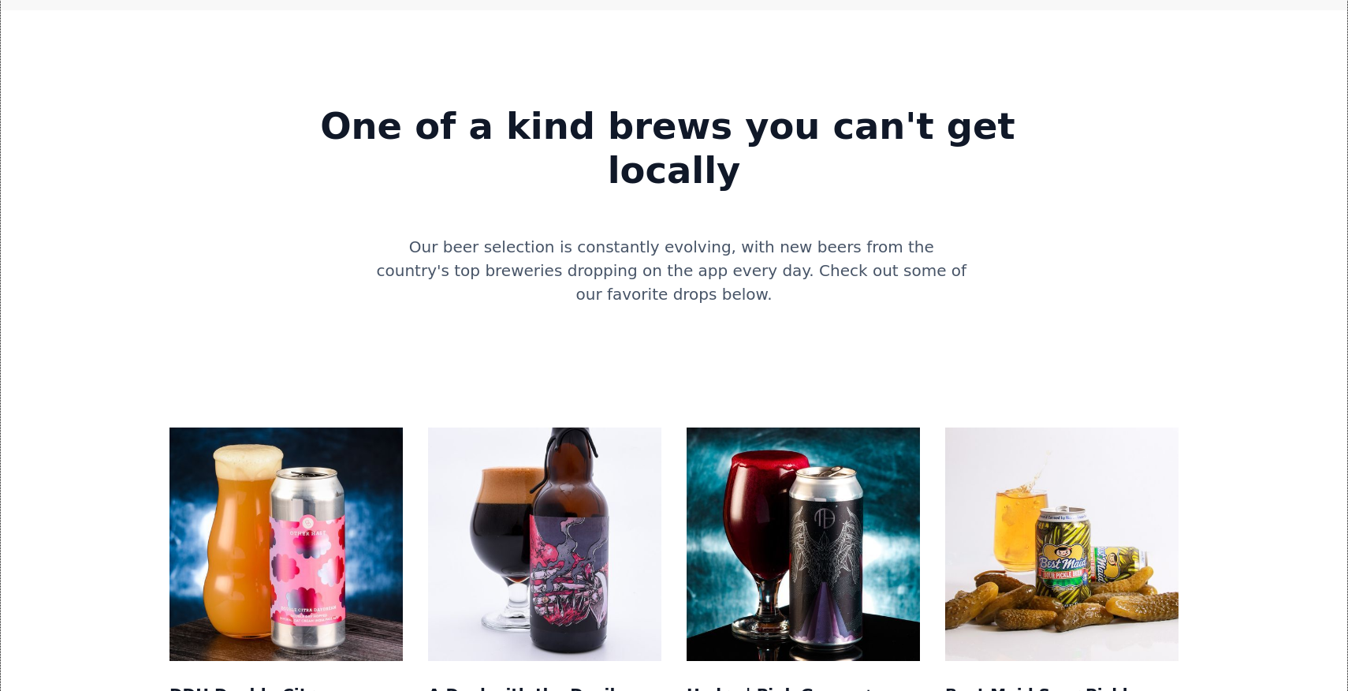
scroll to position [1487, 0]
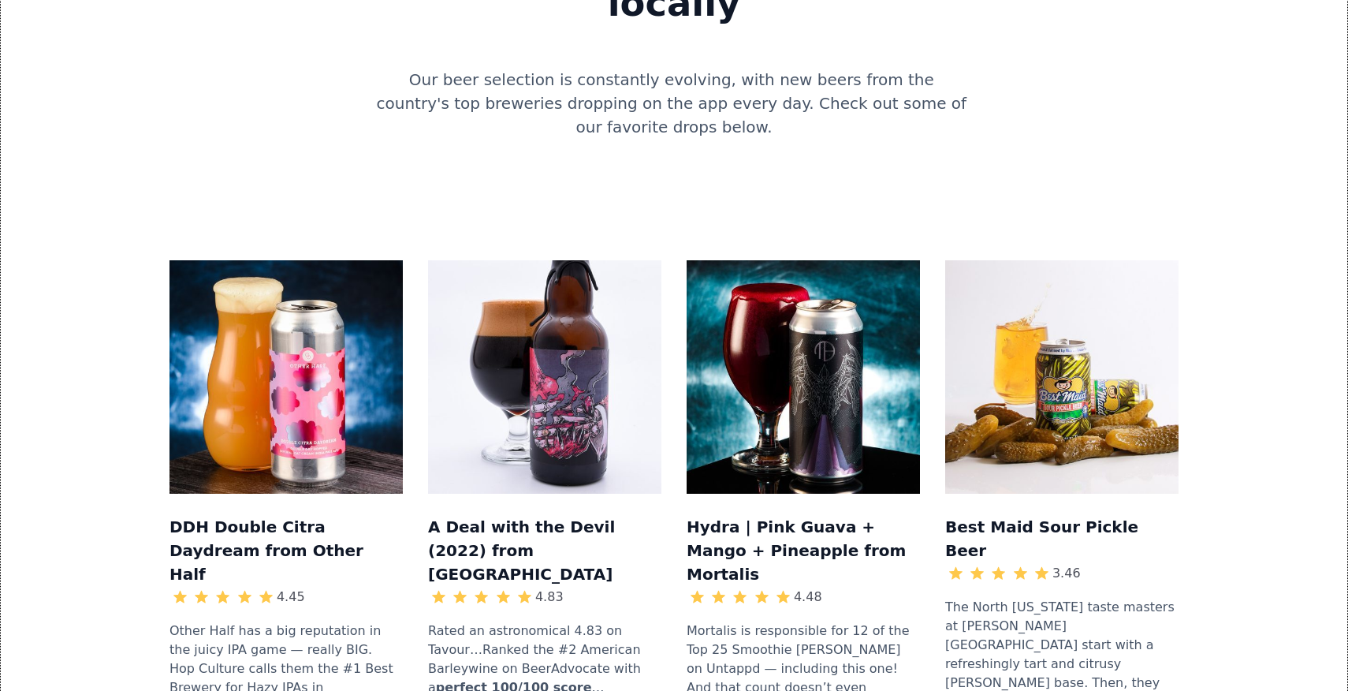
click at [311, 260] on img at bounding box center [286, 376] width 233 height 233
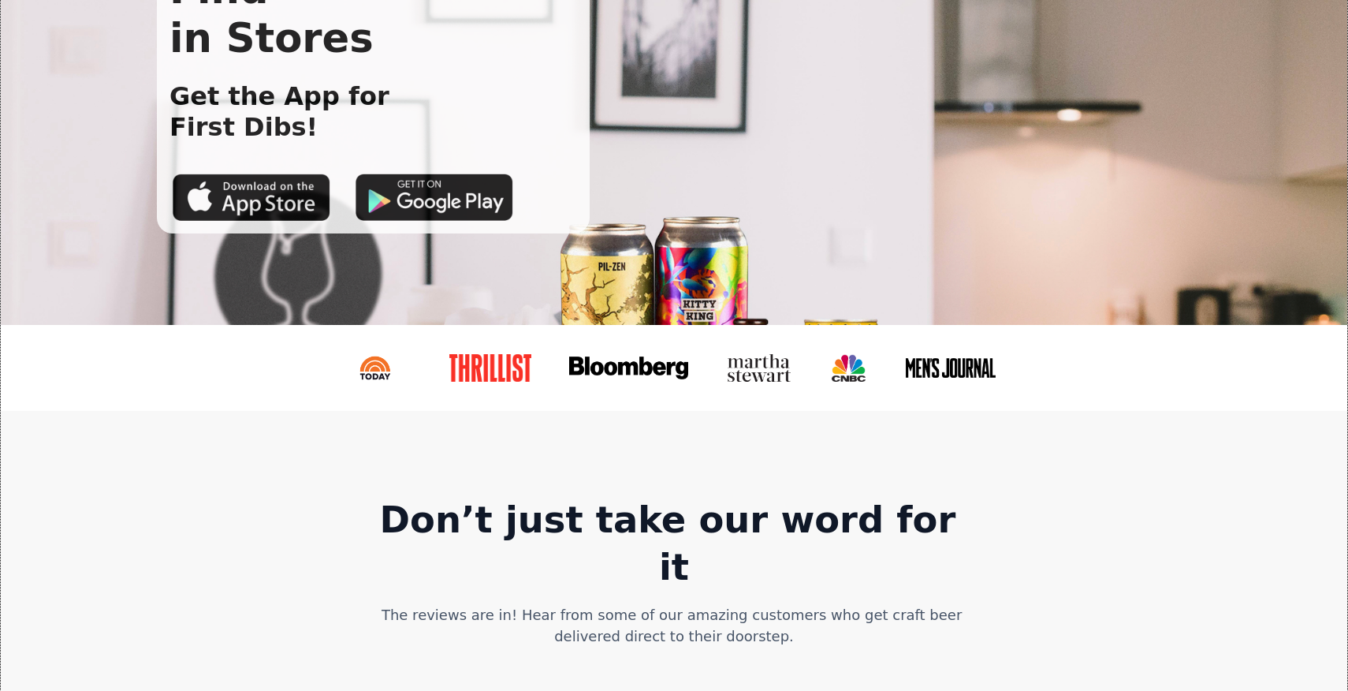
scroll to position [0, 0]
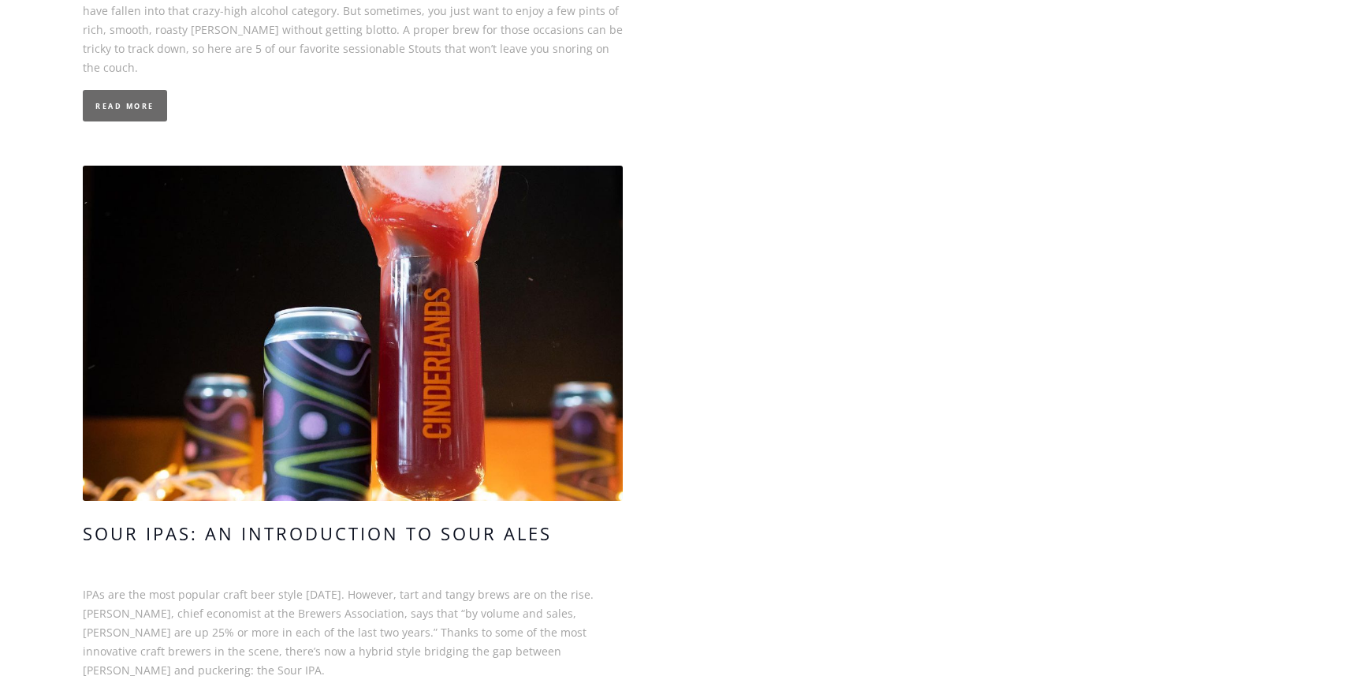
scroll to position [5532, 0]
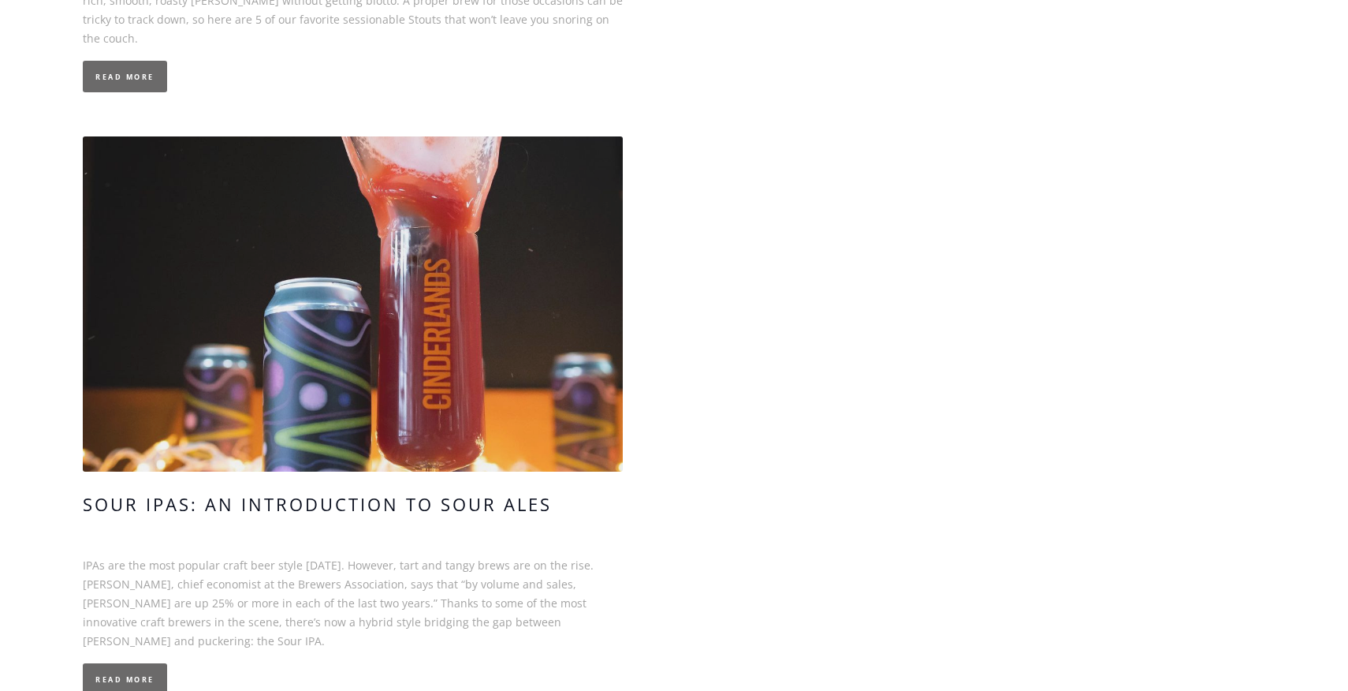
click at [382, 315] on link at bounding box center [353, 303] width 540 height 335
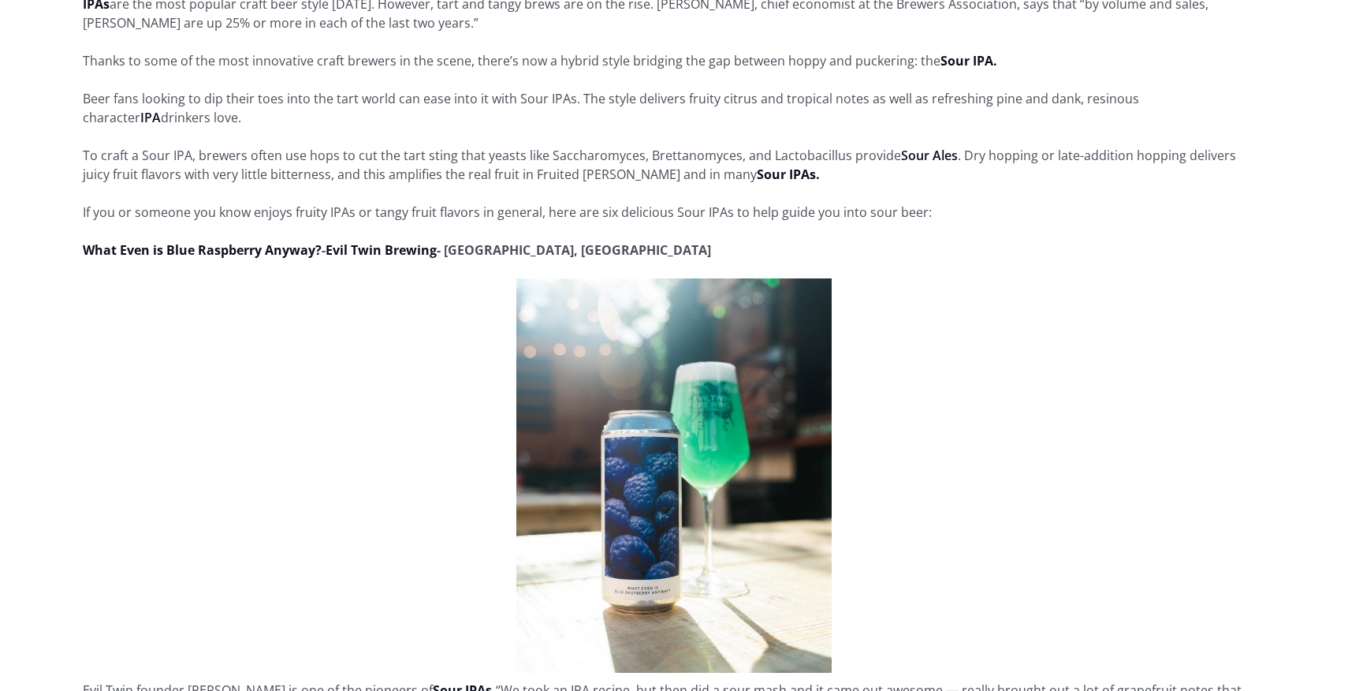
scroll to position [802, 0]
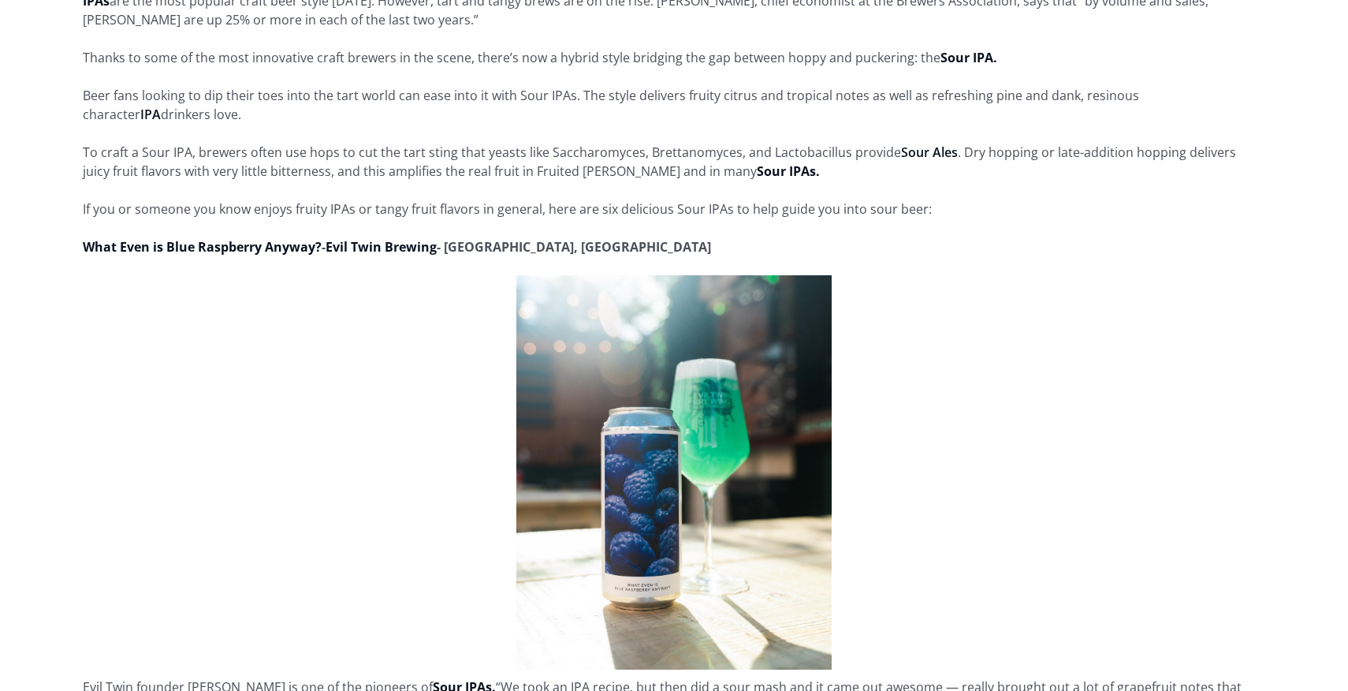
click at [636, 476] on img at bounding box center [674, 472] width 315 height 394
click at [202, 243] on strong "What Even is Blue Raspberry Anyway?" at bounding box center [202, 246] width 239 height 17
click at [259, 248] on strong "What Even is Blue Raspberry Anyway?" at bounding box center [202, 246] width 239 height 17
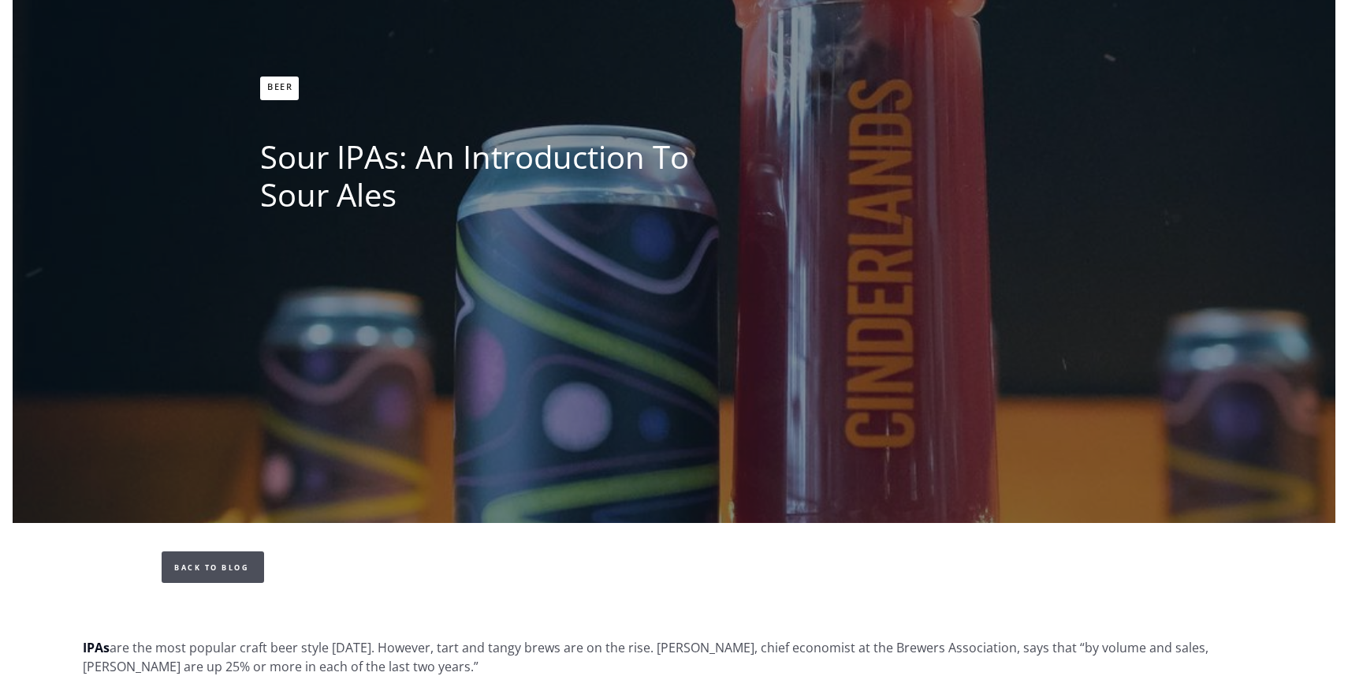
scroll to position [159, 0]
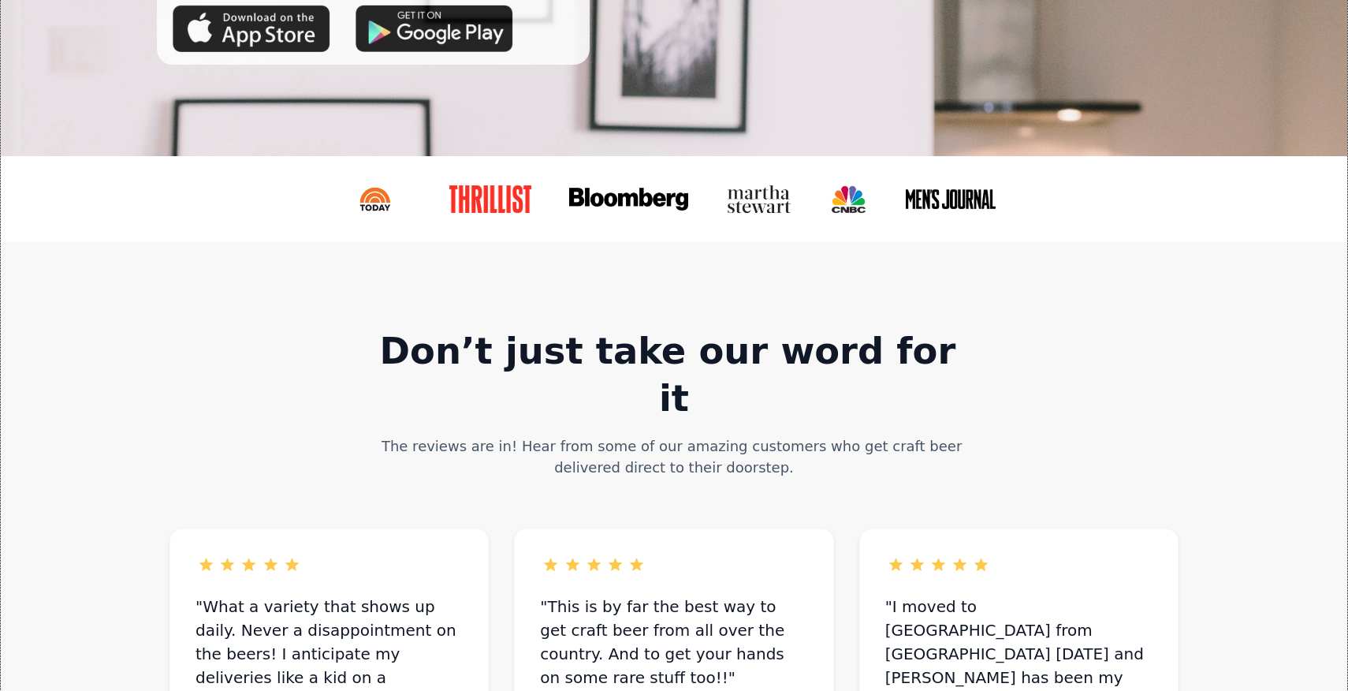
scroll to position [350, 0]
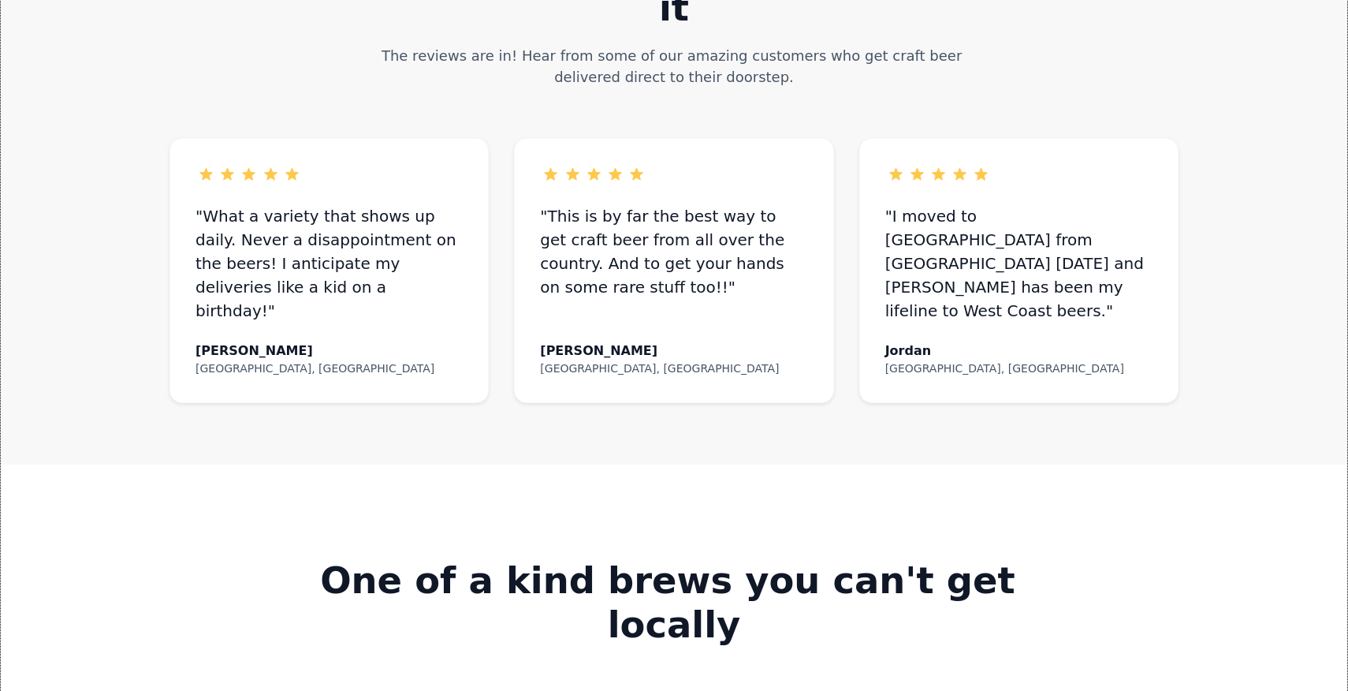
scroll to position [352, 0]
